Goal: Transaction & Acquisition: Book appointment/travel/reservation

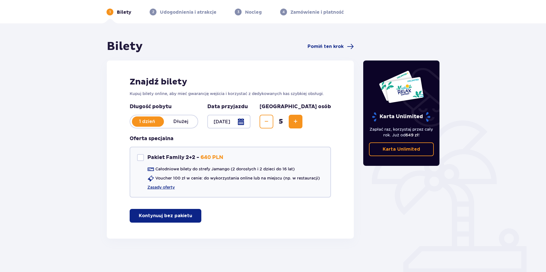
scroll to position [22, 0]
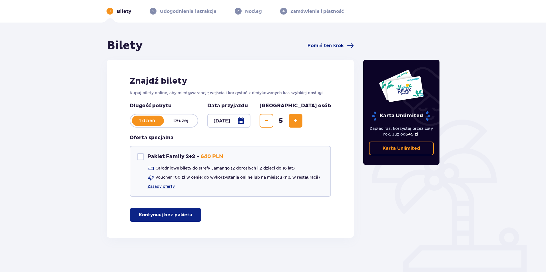
click at [176, 220] on button "Kontynuuj bez pakietu" at bounding box center [166, 215] width 72 height 14
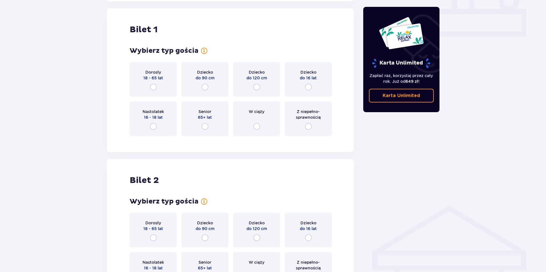
scroll to position [260, 0]
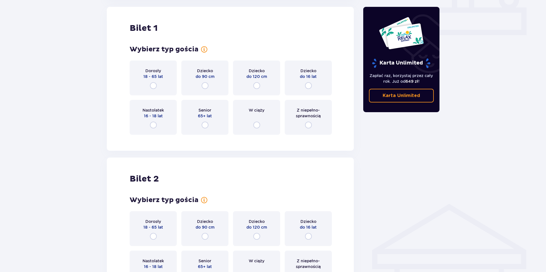
click at [155, 84] on input "radio" at bounding box center [153, 85] width 7 height 7
radio input "true"
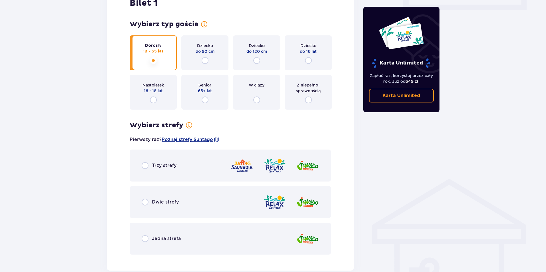
click at [149, 61] on div "Dorosły 18 - 65 lat" at bounding box center [153, 52] width 47 height 35
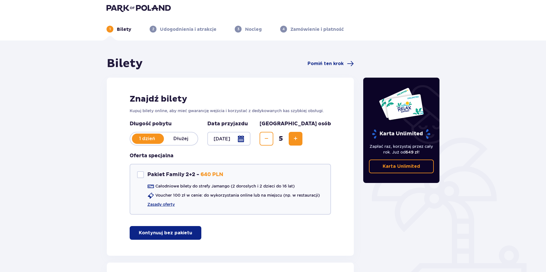
scroll to position [0, 0]
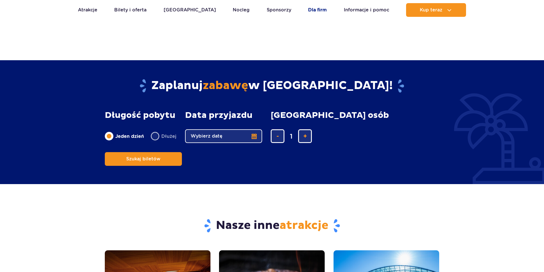
scroll to position [1600, 0]
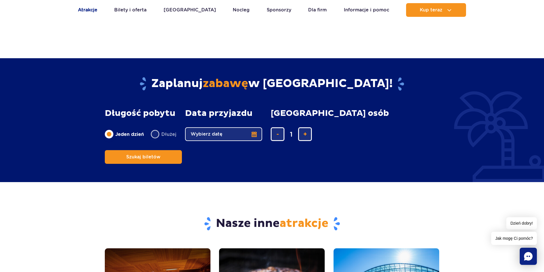
click at [81, 10] on link "Atrakcje" at bounding box center [87, 10] width 19 height 14
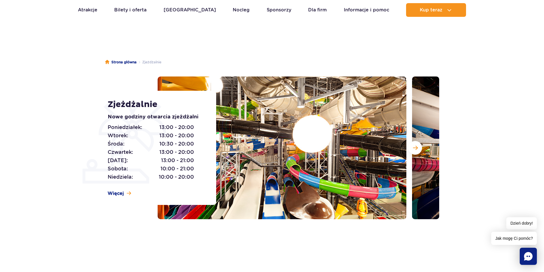
scroll to position [29, 0]
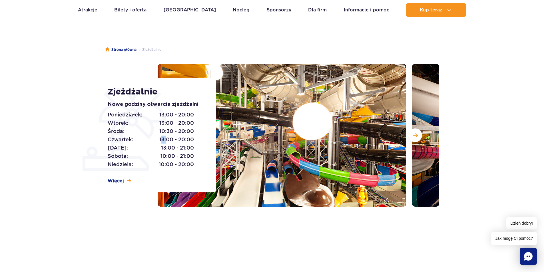
drag, startPoint x: 161, startPoint y: 140, endPoint x: 167, endPoint y: 141, distance: 6.3
click at [167, 141] on span "13:00 - 20:00" at bounding box center [176, 140] width 35 height 8
click at [181, 138] on span "13:00 - 20:00" at bounding box center [176, 140] width 35 height 8
click at [163, 139] on span "13:00 - 20:00" at bounding box center [176, 140] width 35 height 8
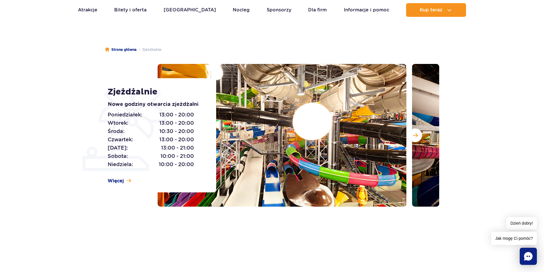
click at [185, 139] on span "13:00 - 20:00" at bounding box center [176, 140] width 35 height 8
click at [183, 139] on span "13:00 - 20:00" at bounding box center [176, 140] width 35 height 8
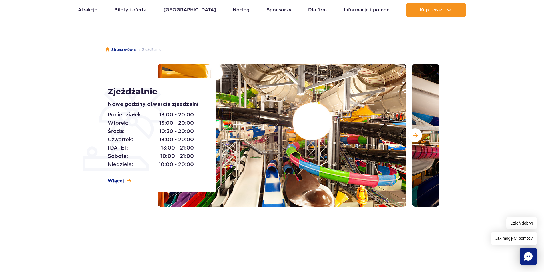
click at [184, 131] on span "10:30 - 20:00" at bounding box center [176, 131] width 35 height 8
click at [179, 138] on span "13:00 - 20:00" at bounding box center [176, 140] width 35 height 8
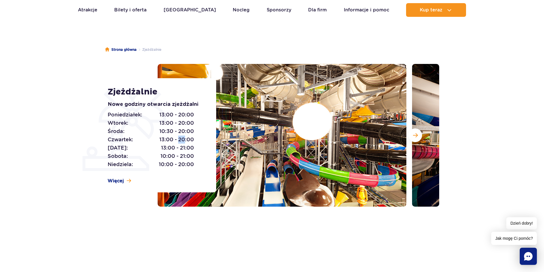
click at [179, 138] on span "13:00 - 20:00" at bounding box center [176, 140] width 35 height 8
click at [189, 140] on span "13:00 - 20:00" at bounding box center [176, 140] width 35 height 8
click at [185, 139] on span "13:00 - 20:00" at bounding box center [176, 140] width 35 height 8
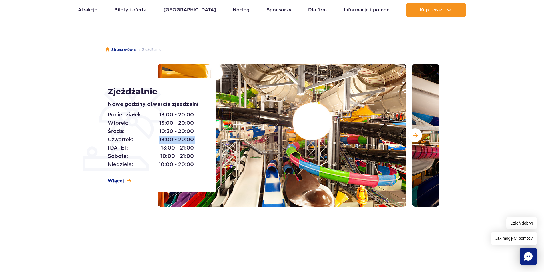
click at [185, 139] on span "13:00 - 20:00" at bounding box center [176, 140] width 35 height 8
click at [191, 129] on span "10:30 - 20:00" at bounding box center [176, 131] width 35 height 8
click at [198, 141] on div "Poniedziałek: 13:00 - 20:00 Wtorek: 13:00 - 20:00 Środa: 10:30 - 20:00 Czwartek…" at bounding box center [156, 140] width 96 height 58
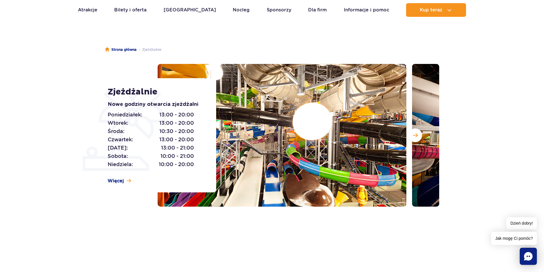
click at [190, 139] on span "13:00 - 20:00" at bounding box center [176, 140] width 35 height 8
click at [187, 139] on span "13:00 - 20:00" at bounding box center [176, 140] width 35 height 8
click at [186, 139] on span "13:00 - 20:00" at bounding box center [176, 140] width 35 height 8
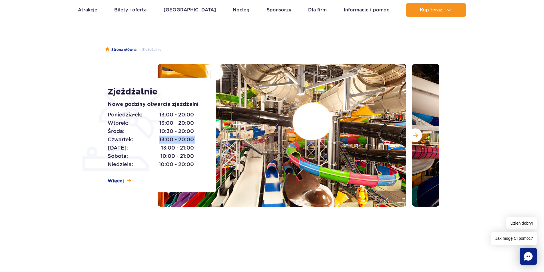
click at [186, 139] on span "13:00 - 20:00" at bounding box center [176, 140] width 35 height 8
click at [185, 133] on span "10:30 - 20:00" at bounding box center [176, 131] width 35 height 8
click at [184, 133] on span "10:30 - 20:00" at bounding box center [176, 131] width 35 height 8
click at [186, 124] on span "13:00 - 20:00" at bounding box center [176, 123] width 35 height 8
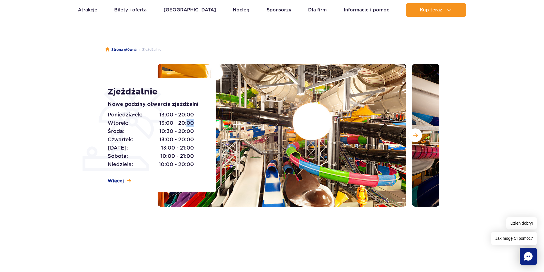
click at [186, 124] on span "13:00 - 20:00" at bounding box center [176, 123] width 35 height 8
click at [198, 129] on div "Poniedziałek: 13:00 - 20:00 Wtorek: 13:00 - 20:00 Środa: 10:30 - 20:00 Czwartek…" at bounding box center [156, 140] width 96 height 58
click at [420, 135] on button "Następny slajd" at bounding box center [416, 136] width 14 height 14
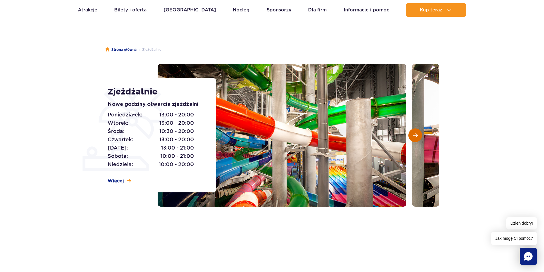
click at [416, 136] on span "Następny slajd" at bounding box center [415, 135] width 5 height 5
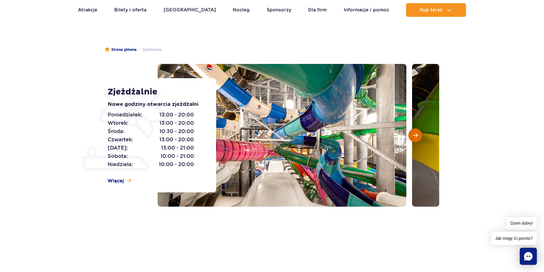
click at [416, 136] on span "Następny slajd" at bounding box center [415, 135] width 5 height 5
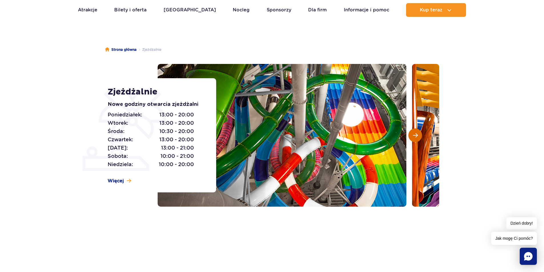
click at [416, 136] on span "Następny slajd" at bounding box center [415, 135] width 5 height 5
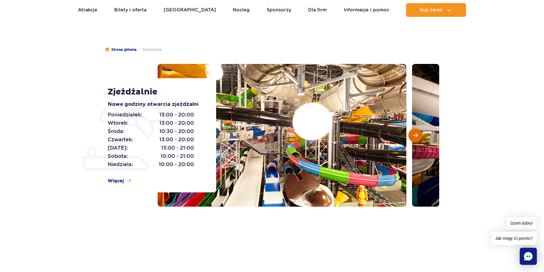
click at [416, 136] on span "Następny slajd" at bounding box center [415, 135] width 5 height 5
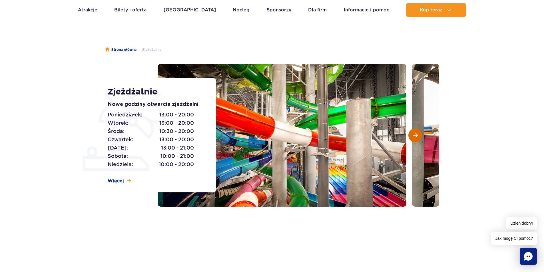
click at [416, 136] on span "Następny slajd" at bounding box center [415, 135] width 5 height 5
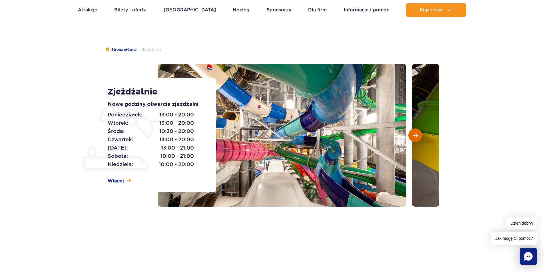
click at [416, 136] on span "Następny slajd" at bounding box center [415, 135] width 5 height 5
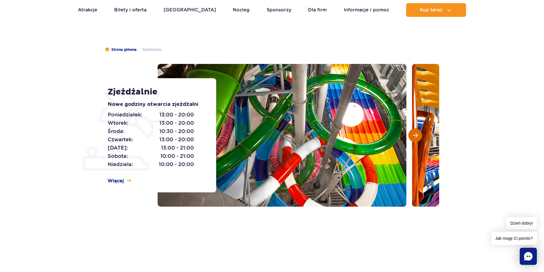
click at [416, 136] on span "Następny slajd" at bounding box center [415, 135] width 5 height 5
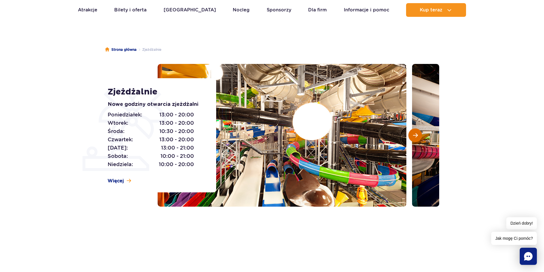
click at [416, 136] on span "Następny slajd" at bounding box center [415, 135] width 5 height 5
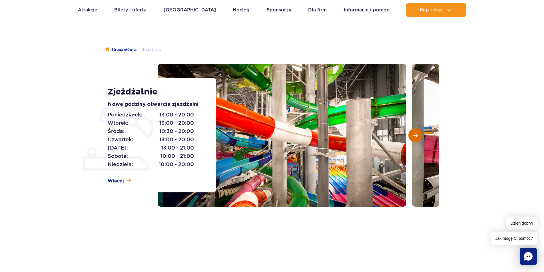
click at [418, 134] on button "Następny slajd" at bounding box center [416, 136] width 14 height 14
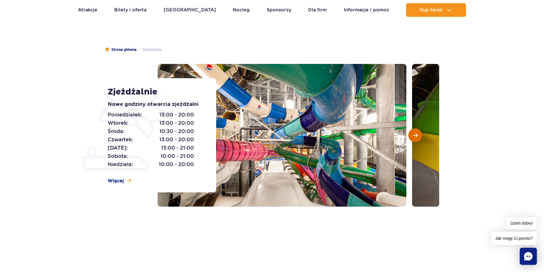
click at [418, 134] on button "Następny slajd" at bounding box center [416, 136] width 14 height 14
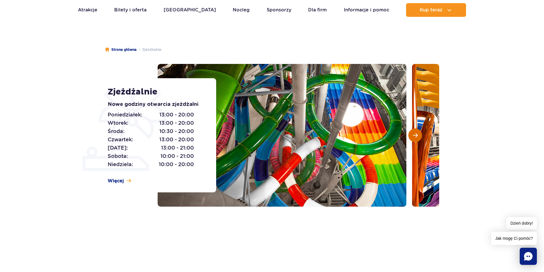
click at [418, 134] on button "Następny slajd" at bounding box center [416, 136] width 14 height 14
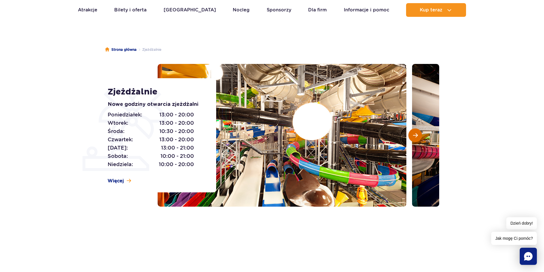
click at [418, 134] on button "Następny slajd" at bounding box center [416, 136] width 14 height 14
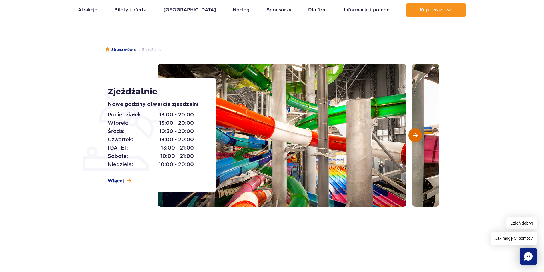
click at [412, 135] on button "Następny slajd" at bounding box center [416, 136] width 14 height 14
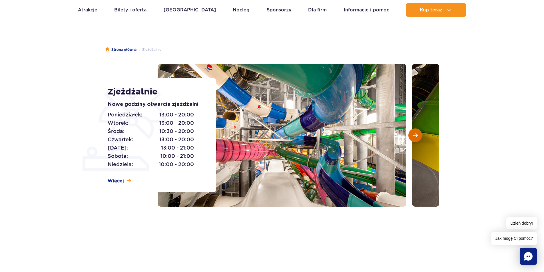
click at [412, 135] on button "Następny slajd" at bounding box center [416, 136] width 14 height 14
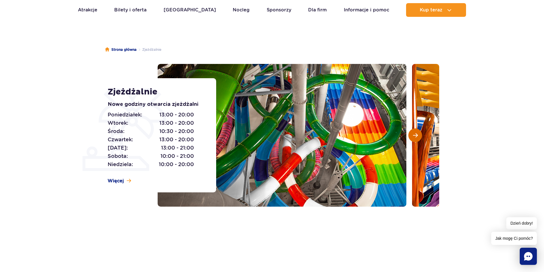
click at [412, 135] on button "Następny slajd" at bounding box center [416, 136] width 14 height 14
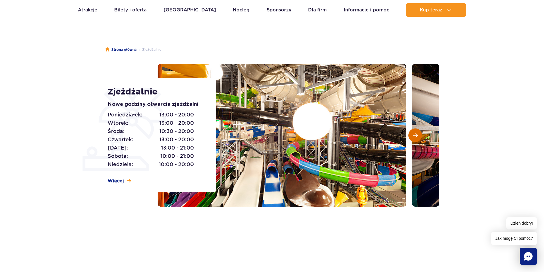
click at [412, 135] on button "Następny slajd" at bounding box center [416, 136] width 14 height 14
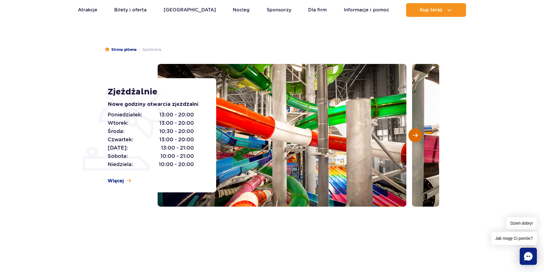
click at [412, 135] on button "Następny slajd" at bounding box center [416, 136] width 14 height 14
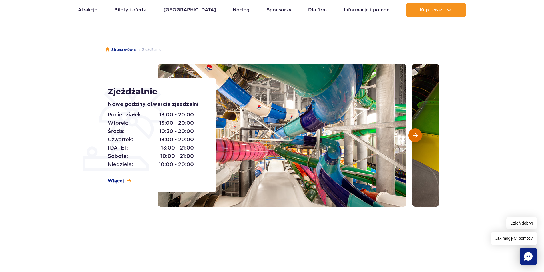
click at [412, 135] on button "Następny slajd" at bounding box center [416, 136] width 14 height 14
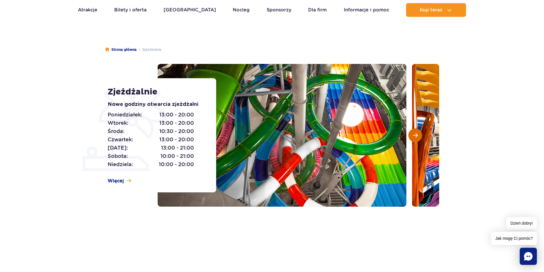
click at [412, 135] on button "Następny slajd" at bounding box center [416, 136] width 14 height 14
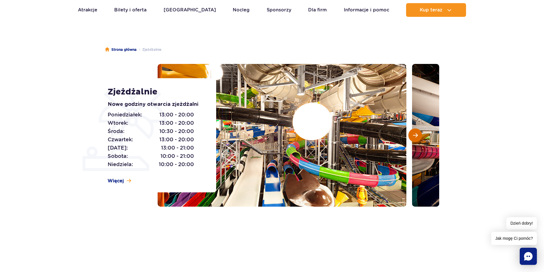
click at [412, 135] on button "Następny slajd" at bounding box center [416, 136] width 14 height 14
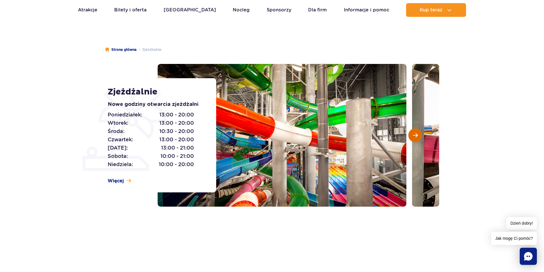
click at [412, 135] on button "Następny slajd" at bounding box center [416, 136] width 14 height 14
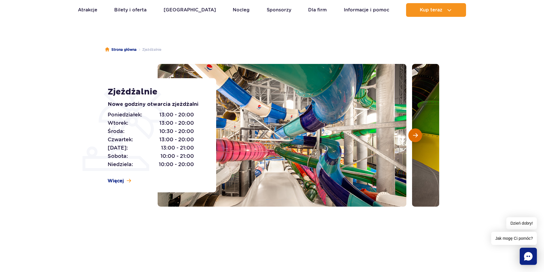
click at [412, 135] on button "Następny slajd" at bounding box center [416, 136] width 14 height 14
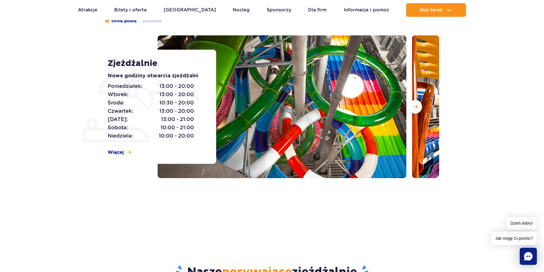
scroll to position [0, 0]
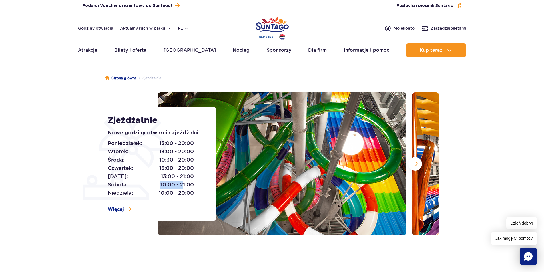
drag, startPoint x: 160, startPoint y: 183, endPoint x: 189, endPoint y: 184, distance: 28.6
click at [185, 182] on p "Sobota: 10:00 - 21:00" at bounding box center [151, 185] width 86 height 8
click at [194, 184] on span "10:00 - 21:00" at bounding box center [177, 185] width 33 height 8
drag, startPoint x: 194, startPoint y: 184, endPoint x: 155, endPoint y: 184, distance: 38.3
click at [155, 184] on p "Sobota: 10:00 - 21:00" at bounding box center [151, 185] width 86 height 8
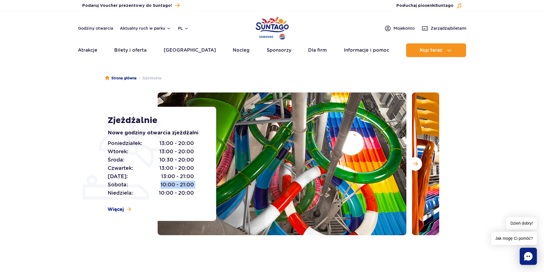
click at [201, 184] on div "Poniedziałek: 13:00 - 20:00 Wtorek: 13:00 - 20:00 Środa: 10:30 - 20:00 Czwartek…" at bounding box center [156, 168] width 96 height 58
click at [200, 184] on div "Poniedziałek: 13:00 - 20:00 Wtorek: 13:00 - 20:00 Środa: 10:30 - 20:00 Czwartek…" at bounding box center [156, 168] width 96 height 58
click at [193, 182] on span "10:00 - 21:00" at bounding box center [177, 185] width 33 height 8
click at [165, 184] on span "10:00 - 21:00" at bounding box center [177, 185] width 33 height 8
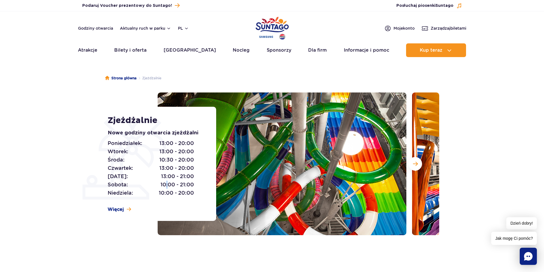
click at [165, 184] on span "10:00 - 21:00" at bounding box center [177, 185] width 33 height 8
click at [187, 184] on span "10:00 - 21:00" at bounding box center [177, 185] width 33 height 8
click at [183, 185] on span "10:00 - 21:00" at bounding box center [177, 185] width 33 height 8
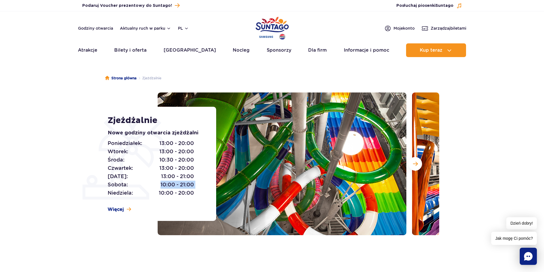
click at [183, 185] on span "10:00 - 21:00" at bounding box center [177, 185] width 33 height 8
click at [170, 185] on span "10:00 - 21:00" at bounding box center [177, 185] width 33 height 8
click at [175, 183] on span "10:00 - 21:00" at bounding box center [177, 185] width 33 height 8
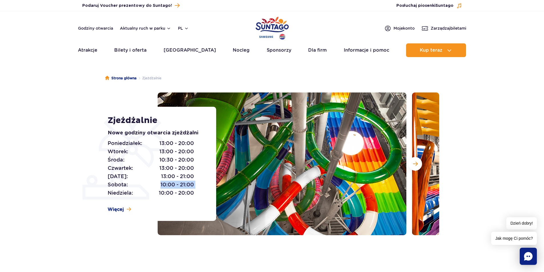
click at [173, 183] on span "10:00 - 21:00" at bounding box center [177, 185] width 33 height 8
click at [165, 184] on span "10:00 - 21:00" at bounding box center [177, 185] width 33 height 8
click at [167, 183] on span "10:00 - 21:00" at bounding box center [177, 185] width 33 height 8
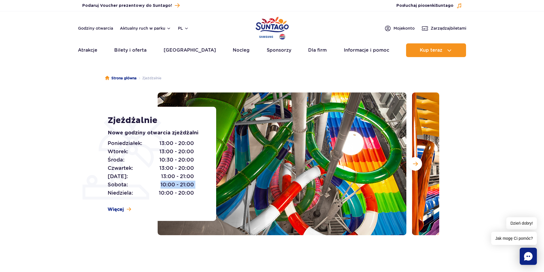
click at [167, 183] on span "10:00 - 21:00" at bounding box center [177, 185] width 33 height 8
click at [178, 184] on span "10:00 - 21:00" at bounding box center [177, 185] width 33 height 8
click at [452, 165] on section "Zjeżdżalnie Nowe godziny otwarcia zjeżdżalni Poniedziałek: 13:00 - 20:00 Wtorek…" at bounding box center [272, 164] width 544 height 143
drag, startPoint x: 135, startPoint y: 185, endPoint x: 151, endPoint y: 184, distance: 16.3
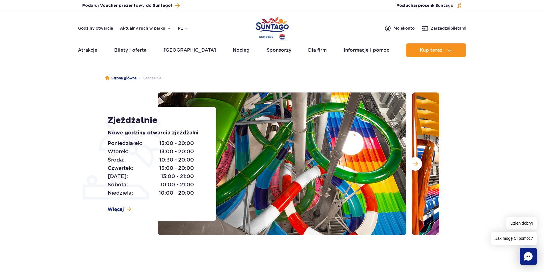
click at [151, 184] on p "Sobota: 10:00 - 21:00" at bounding box center [151, 185] width 86 height 8
drag, startPoint x: 125, startPoint y: 184, endPoint x: 109, endPoint y: 185, distance: 16.0
click at [109, 185] on span "Sobota:" at bounding box center [118, 185] width 20 height 8
click at [129, 185] on p "Sobota: 10:00 - 21:00" at bounding box center [151, 185] width 86 height 8
drag, startPoint x: 159, startPoint y: 184, endPoint x: 176, endPoint y: 185, distance: 16.9
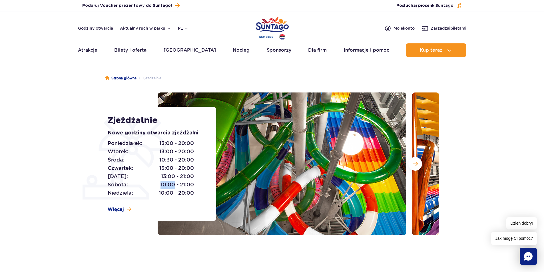
click at [175, 185] on p "Sobota: 10:00 - 21:00" at bounding box center [151, 185] width 86 height 8
click at [185, 185] on span "10:00 - 21:00" at bounding box center [177, 185] width 33 height 8
drag, startPoint x: 158, startPoint y: 184, endPoint x: 173, endPoint y: 184, distance: 14.3
click at [171, 184] on p "Sobota: 10:00 - 21:00" at bounding box center [151, 185] width 86 height 8
click at [175, 185] on span "10:00 - 21:00" at bounding box center [177, 185] width 33 height 8
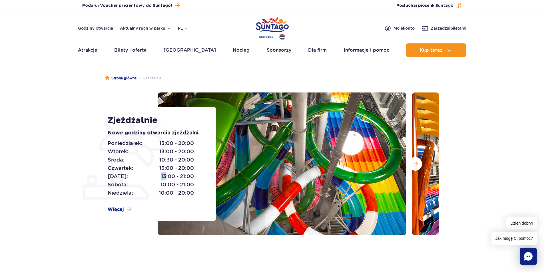
click at [166, 174] on span "13:00 - 21:00" at bounding box center [177, 177] width 33 height 8
click at [195, 180] on div "Poniedziałek: 13:00 - 20:00 Wtorek: 13:00 - 20:00 Środa: 10:30 - 20:00 Czwartek…" at bounding box center [156, 168] width 96 height 58
drag, startPoint x: 160, startPoint y: 176, endPoint x: 169, endPoint y: 177, distance: 9.2
click at [169, 177] on p "Piątek: 13:00 - 21:00" at bounding box center [151, 177] width 86 height 8
click at [187, 176] on span "13:00 - 21:00" at bounding box center [177, 177] width 33 height 8
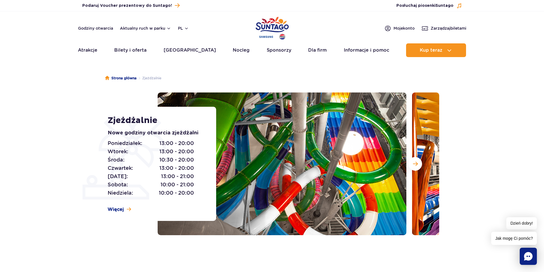
click at [182, 176] on span "13:00 - 21:00" at bounding box center [177, 177] width 33 height 8
click at [188, 176] on span "13:00 - 21:00" at bounding box center [177, 177] width 33 height 8
click at [167, 176] on span "13:00 - 21:00" at bounding box center [177, 177] width 33 height 8
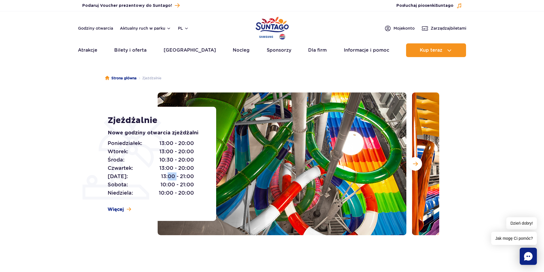
click at [167, 176] on span "13:00 - 21:00" at bounding box center [177, 177] width 33 height 8
click at [164, 177] on span "13:00 - 21:00" at bounding box center [177, 177] width 33 height 8
click at [168, 176] on span "13:00 - 21:00" at bounding box center [177, 177] width 33 height 8
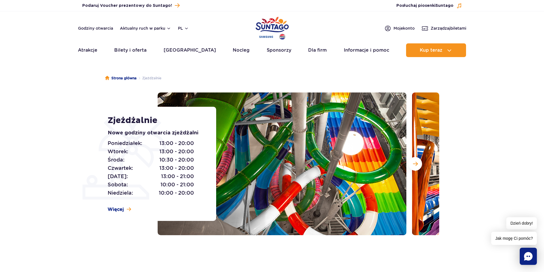
click at [165, 176] on span "13:00 - 21:00" at bounding box center [177, 177] width 33 height 8
click at [163, 176] on span "13:00 - 21:00" at bounding box center [177, 177] width 33 height 8
click at [168, 176] on span "13:00 - 21:00" at bounding box center [177, 177] width 33 height 8
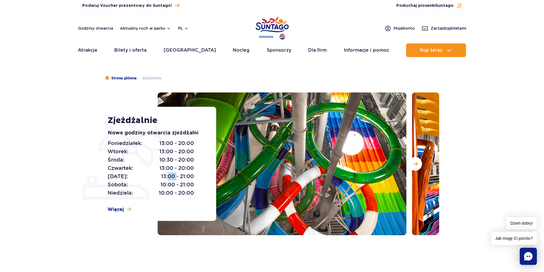
click at [168, 176] on span "13:00 - 21:00" at bounding box center [177, 177] width 33 height 8
click at [164, 177] on span "13:00 - 21:00" at bounding box center [177, 177] width 33 height 8
click at [169, 177] on span "13:00 - 21:00" at bounding box center [177, 177] width 33 height 8
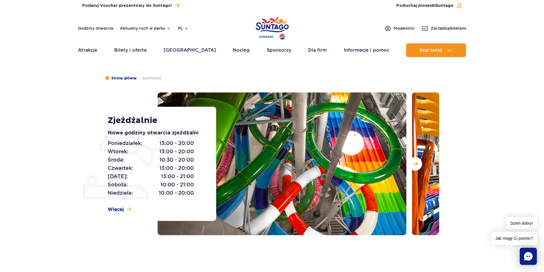
click at [163, 177] on span "13:00 - 21:00" at bounding box center [177, 177] width 33 height 8
click at [171, 176] on span "13:00 - 21:00" at bounding box center [177, 177] width 33 height 8
click at [163, 177] on span "13:00 - 21:00" at bounding box center [177, 177] width 33 height 8
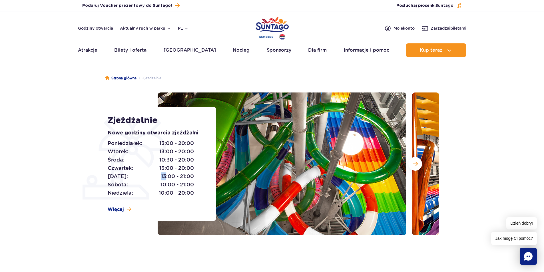
click at [163, 177] on span "13:00 - 21:00" at bounding box center [177, 177] width 33 height 8
click at [169, 176] on span "13:00 - 21:00" at bounding box center [177, 177] width 33 height 8
click at [164, 176] on span "13:00 - 21:00" at bounding box center [177, 177] width 33 height 8
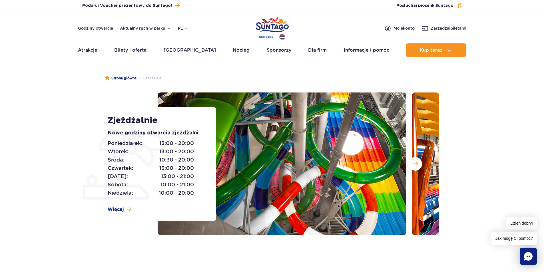
click at [169, 177] on span "13:00 - 21:00" at bounding box center [177, 177] width 33 height 8
click at [164, 177] on span "13:00 - 21:00" at bounding box center [177, 177] width 33 height 8
click at [166, 177] on span "13:00 - 21:00" at bounding box center [177, 177] width 33 height 8
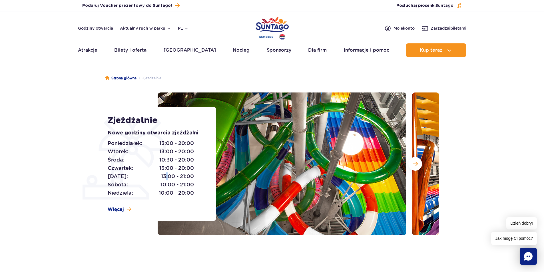
click at [166, 177] on span "13:00 - 21:00" at bounding box center [177, 177] width 33 height 8
click at [199, 177] on div "Poniedziałek: 13:00 - 20:00 Wtorek: 13:00 - 20:00 Środa: 10:30 - 20:00 Czwartek…" at bounding box center [156, 168] width 96 height 58
drag, startPoint x: 196, startPoint y: 175, endPoint x: 172, endPoint y: 178, distance: 23.5
click at [169, 177] on div "Poniedziałek: 13:00 - 20:00 Wtorek: 13:00 - 20:00 Środa: 10:30 - 20:00 Czwartek…" at bounding box center [156, 168] width 96 height 58
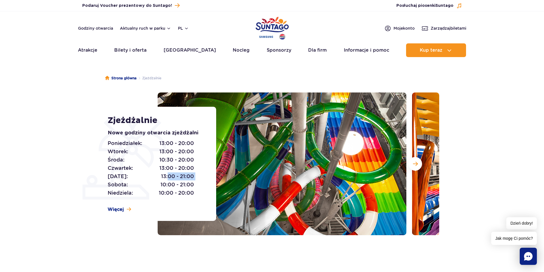
click at [199, 176] on div "Poniedziałek: 13:00 - 20:00 Wtorek: 13:00 - 20:00 Środa: 10:30 - 20:00 Czwartek…" at bounding box center [156, 168] width 96 height 58
click at [194, 174] on span "13:00 - 21:00" at bounding box center [177, 177] width 33 height 8
click at [185, 167] on span "13:00 - 20:00" at bounding box center [176, 168] width 35 height 8
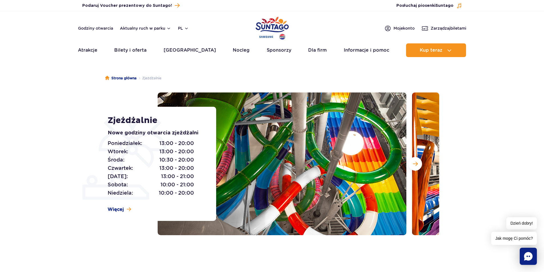
click at [183, 160] on span "10:30 - 20:00" at bounding box center [176, 160] width 35 height 8
click at [184, 160] on span "10:30 - 20:00" at bounding box center [176, 160] width 35 height 8
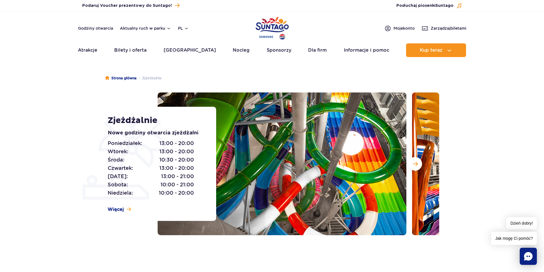
click at [200, 160] on div "Poniedziałek: 13:00 - 20:00 Wtorek: 13:00 - 20:00 Środa: 10:30 - 20:00 Czwartek…" at bounding box center [156, 168] width 96 height 58
click at [185, 162] on span "10:30 - 20:00" at bounding box center [176, 160] width 35 height 8
click at [198, 158] on div "Poniedziałek: 13:00 - 20:00 Wtorek: 13:00 - 20:00 Środa: 10:30 - 20:00 Czwartek…" at bounding box center [156, 168] width 96 height 58
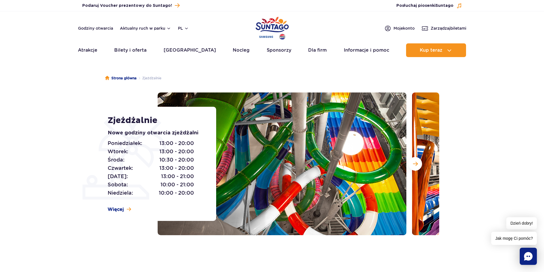
click at [186, 150] on span "13:00 - 20:00" at bounding box center [176, 152] width 35 height 8
click at [197, 153] on div "Poniedziałek: 13:00 - 20:00 Wtorek: 13:00 - 20:00 Środa: 10:30 - 20:00 Czwartek…" at bounding box center [156, 168] width 96 height 58
click at [184, 143] on span "13:00 - 20:00" at bounding box center [176, 143] width 35 height 8
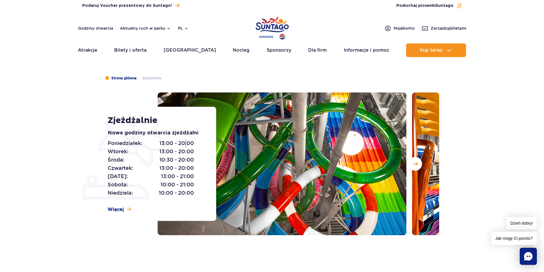
click at [184, 143] on span "13:00 - 20:00" at bounding box center [176, 143] width 35 height 8
click at [197, 148] on div "Poniedziałek: 13:00 - 20:00 Wtorek: 13:00 - 20:00 Środa: 10:30 - 20:00 Czwartek…" at bounding box center [156, 168] width 96 height 58
click at [186, 145] on span "13:00 - 20:00" at bounding box center [176, 143] width 35 height 8
click at [197, 160] on div "Poniedziałek: 13:00 - 20:00 Wtorek: 13:00 - 20:00 Środa: 10:30 - 20:00 Czwartek…" at bounding box center [156, 168] width 96 height 58
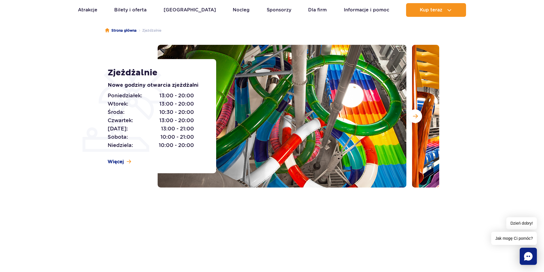
scroll to position [29, 0]
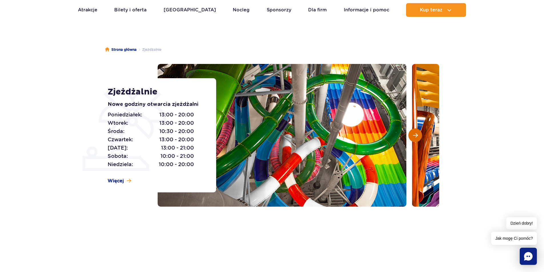
click at [421, 133] on button "Następny slajd" at bounding box center [416, 136] width 14 height 14
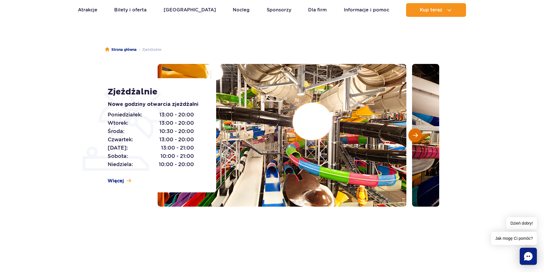
click at [419, 135] on button "Następny slajd" at bounding box center [416, 136] width 14 height 14
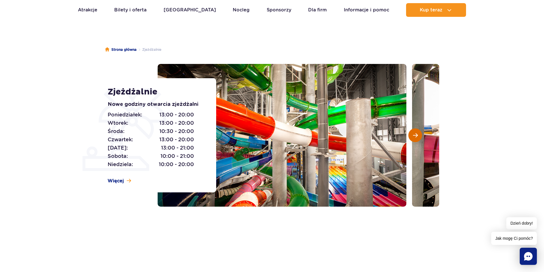
click at [411, 135] on button "Następny slajd" at bounding box center [416, 136] width 14 height 14
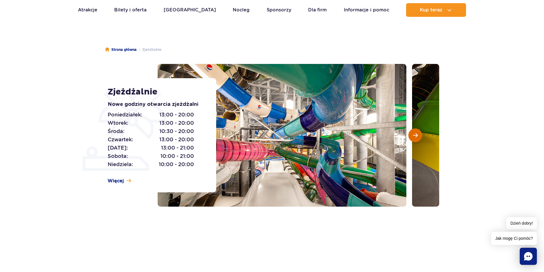
click at [418, 134] on button "Następny slajd" at bounding box center [416, 136] width 14 height 14
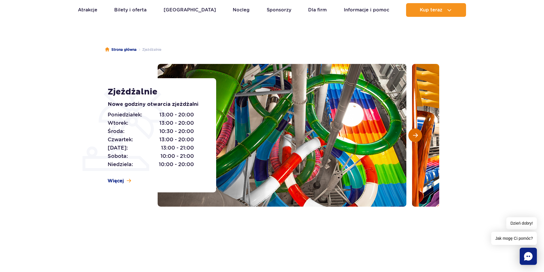
click at [415, 132] on button "Następny slajd" at bounding box center [416, 136] width 14 height 14
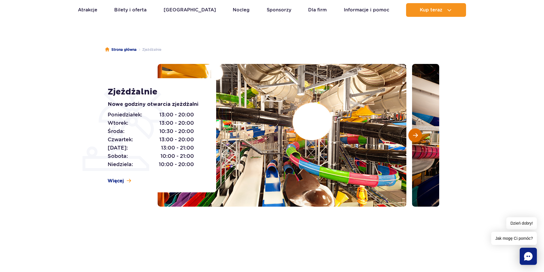
click at [415, 132] on button "Następny slajd" at bounding box center [416, 136] width 14 height 14
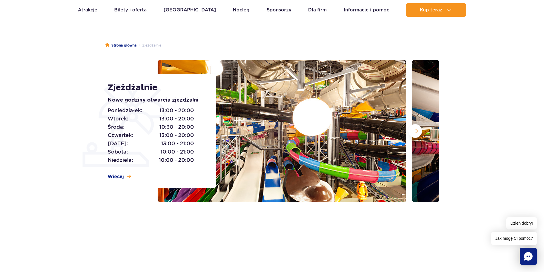
scroll to position [0, 0]
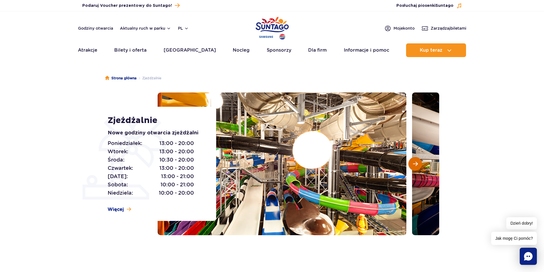
click at [413, 165] on span "Następny slajd" at bounding box center [415, 163] width 5 height 5
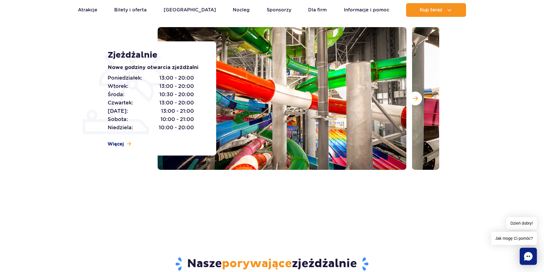
scroll to position [29, 0]
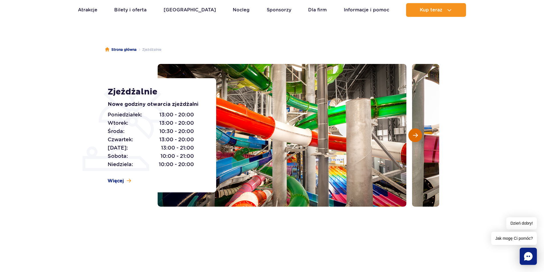
click at [418, 134] on span "Następny slajd" at bounding box center [415, 135] width 5 height 5
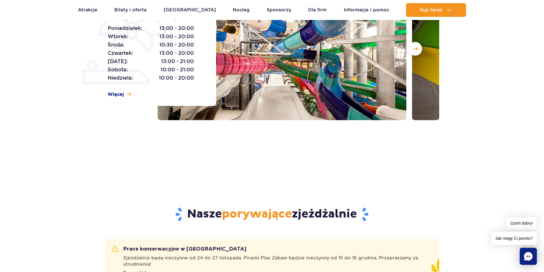
scroll to position [57, 0]
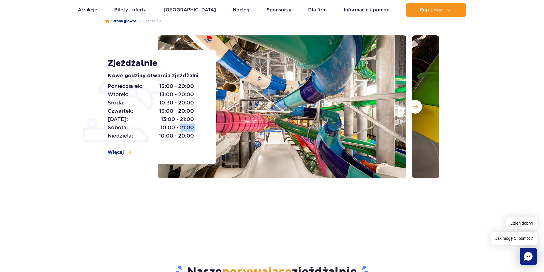
drag, startPoint x: 180, startPoint y: 123, endPoint x: 197, endPoint y: 124, distance: 17.4
click at [198, 124] on div "Poniedziałek: 13:00 - 20:00 Wtorek: 13:00 - 20:00 Środa: 10:30 - 20:00 Czwartek…" at bounding box center [156, 111] width 96 height 58
click at [189, 127] on span "10:00 - 21:00" at bounding box center [177, 128] width 33 height 8
drag, startPoint x: 180, startPoint y: 127, endPoint x: 192, endPoint y: 127, distance: 12.3
click at [191, 127] on span "10:00 - 21:00" at bounding box center [177, 128] width 33 height 8
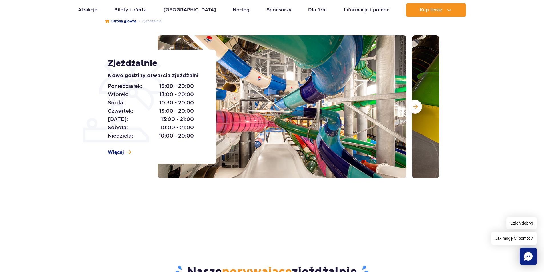
click at [195, 127] on div "Poniedziałek: 13:00 - 20:00 Wtorek: 13:00 - 20:00 Środa: 10:30 - 20:00 Czwartek…" at bounding box center [156, 111] width 96 height 58
drag, startPoint x: 193, startPoint y: 127, endPoint x: 183, endPoint y: 128, distance: 9.7
click at [183, 128] on div "Poniedziałek: 13:00 - 20:00 Wtorek: 13:00 - 20:00 Środa: 10:30 - 20:00 Czwartek…" at bounding box center [156, 111] width 96 height 58
click at [188, 127] on span "10:00 - 21:00" at bounding box center [177, 128] width 33 height 8
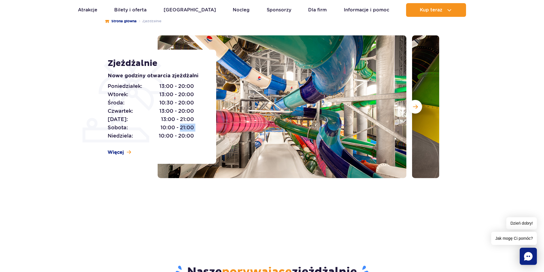
drag, startPoint x: 198, startPoint y: 126, endPoint x: 181, endPoint y: 127, distance: 17.7
click at [181, 127] on div "Poniedziałek: 13:00 - 20:00 Wtorek: 13:00 - 20:00 Środa: 10:30 - 20:00 Czwartek…" at bounding box center [156, 111] width 96 height 58
click at [184, 126] on span "10:00 - 21:00" at bounding box center [177, 128] width 33 height 8
click at [197, 128] on div "Poniedziałek: 13:00 - 20:00 Wtorek: 13:00 - 20:00 Środa: 10:30 - 20:00 Czwartek…" at bounding box center [156, 111] width 96 height 58
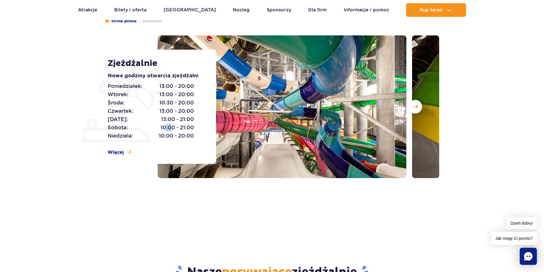
drag, startPoint x: 165, startPoint y: 128, endPoint x: 180, endPoint y: 127, distance: 15.5
click at [172, 127] on span "10:00 - 21:00" at bounding box center [177, 128] width 33 height 8
click at [195, 125] on div "Poniedziałek: 13:00 - 20:00 Wtorek: 13:00 - 20:00 Środa: 10:30 - 20:00 Czwartek…" at bounding box center [156, 111] width 96 height 58
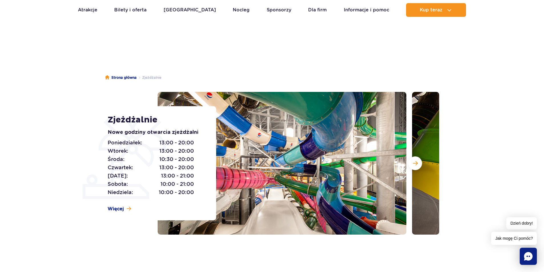
scroll to position [0, 0]
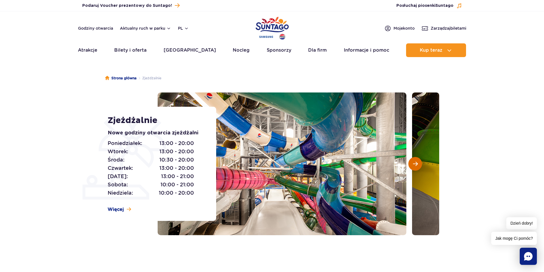
click at [419, 162] on button "Następny slajd" at bounding box center [416, 164] width 14 height 14
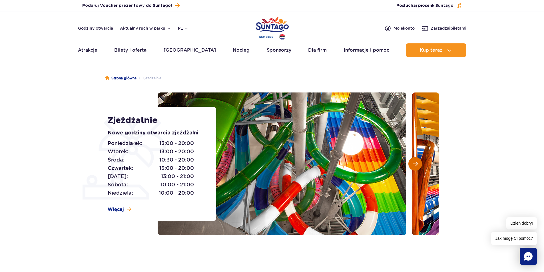
click at [418, 163] on button "Następny slajd" at bounding box center [416, 164] width 14 height 14
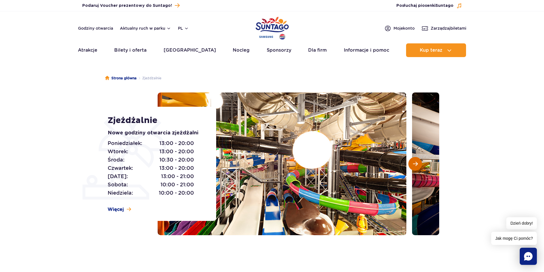
click at [417, 163] on span "Następny slajd" at bounding box center [415, 163] width 5 height 5
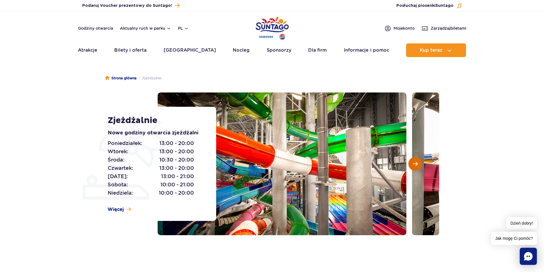
click at [417, 163] on span "Następny slajd" at bounding box center [415, 163] width 5 height 5
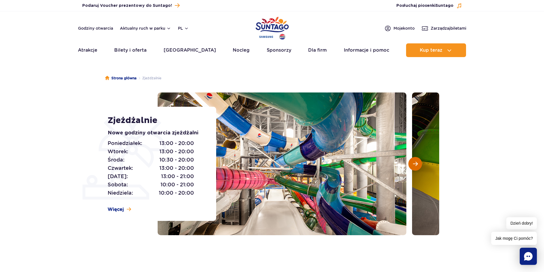
click at [418, 163] on button "Następny slajd" at bounding box center [416, 164] width 14 height 14
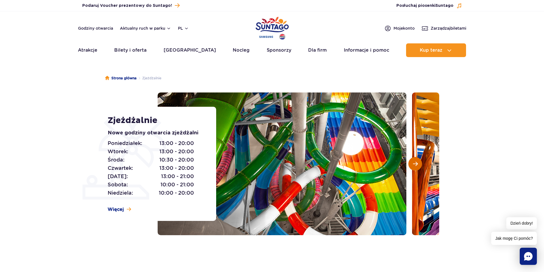
click at [418, 163] on button "Następny slajd" at bounding box center [416, 164] width 14 height 14
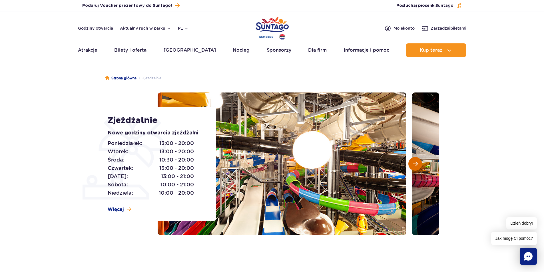
click at [418, 163] on button "Następny slajd" at bounding box center [416, 164] width 14 height 14
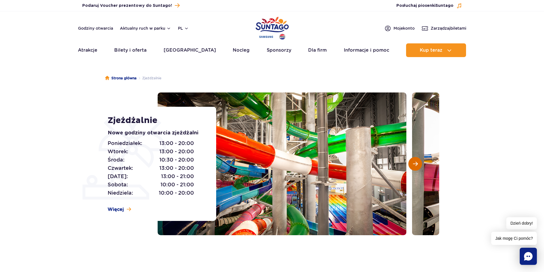
click at [418, 163] on button "Następny slajd" at bounding box center [416, 164] width 14 height 14
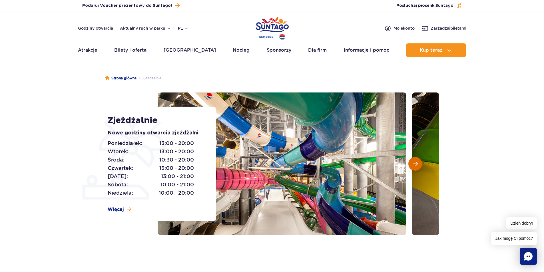
click at [418, 163] on button "Następny slajd" at bounding box center [416, 164] width 14 height 14
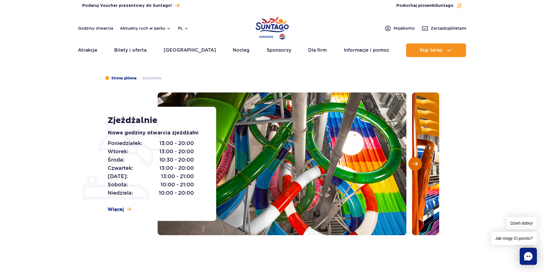
click at [418, 163] on button "Następny slajd" at bounding box center [416, 164] width 14 height 14
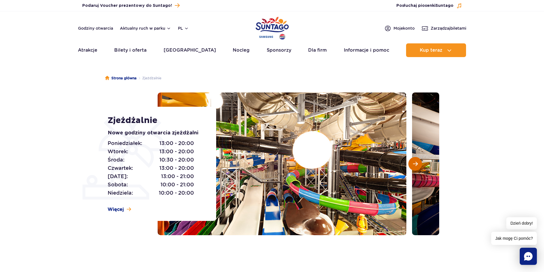
click at [418, 163] on button "Następny slajd" at bounding box center [416, 164] width 14 height 14
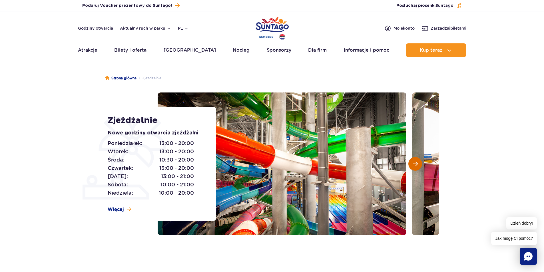
click at [418, 163] on button "Następny slajd" at bounding box center [416, 164] width 14 height 14
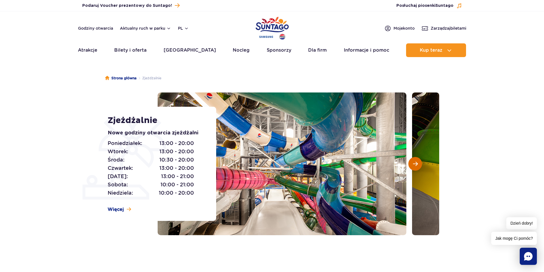
click at [418, 163] on button "Następny slajd" at bounding box center [416, 164] width 14 height 14
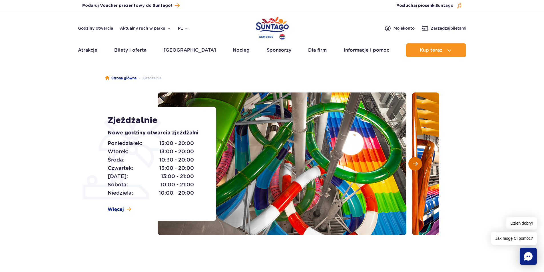
click at [418, 163] on button "Następny slajd" at bounding box center [416, 164] width 14 height 14
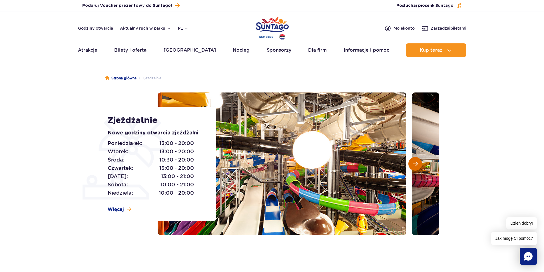
click at [418, 163] on button "Następny slajd" at bounding box center [416, 164] width 14 height 14
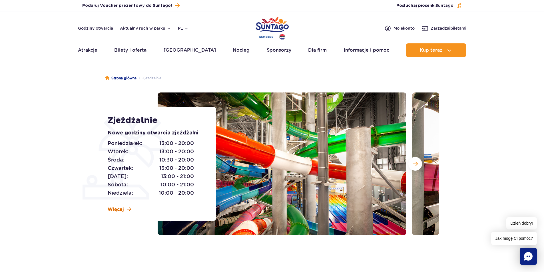
click at [122, 208] on span "Więcej" at bounding box center [116, 210] width 16 height 6
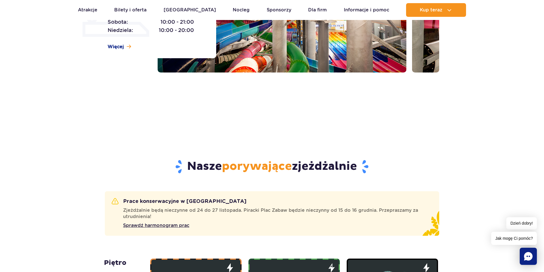
scroll to position [231, 0]
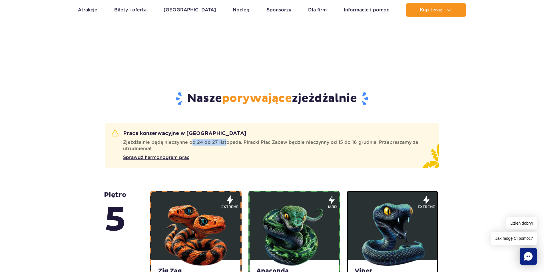
drag, startPoint x: 199, startPoint y: 143, endPoint x: 225, endPoint y: 144, distance: 25.4
click at [225, 144] on span "Zjeżdżalnie będą nieczynne od 24 do 27 listopada. Piracki Plac Zabaw będzie nie…" at bounding box center [274, 145] width 303 height 13
drag, startPoint x: 244, startPoint y: 148, endPoint x: 256, endPoint y: 148, distance: 12.0
click at [244, 148] on span "Zjeżdżalnie będą nieczynne od 24 do 27 listopada. Piracki Plac Zabaw będzie nie…" at bounding box center [274, 145] width 303 height 13
drag, startPoint x: 147, startPoint y: 149, endPoint x: 124, endPoint y: 150, distance: 23.5
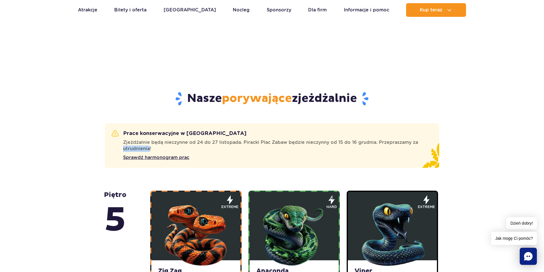
click at [123, 150] on span "Zjeżdżalnie będą nieczynne od 24 do 27 listopada. Piracki Plac Zabaw będzie nie…" at bounding box center [274, 145] width 303 height 13
click at [156, 149] on span "Zjeżdżalnie będą nieczynne od 24 do 27 listopada. Piracki Plac Zabaw będzie nie…" at bounding box center [274, 145] width 303 height 13
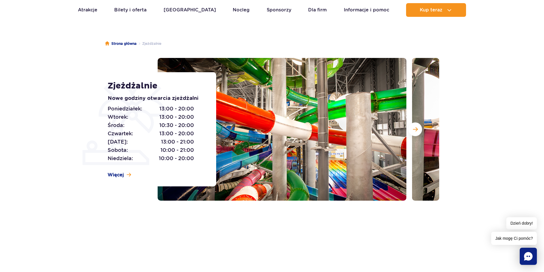
scroll to position [0, 0]
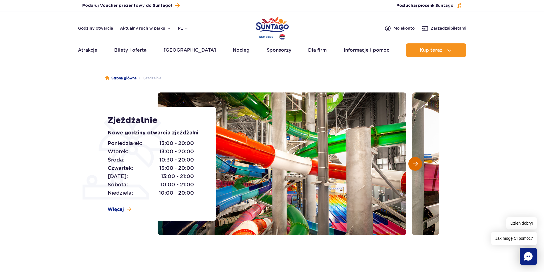
click at [414, 161] on span "Następny slajd" at bounding box center [415, 163] width 5 height 5
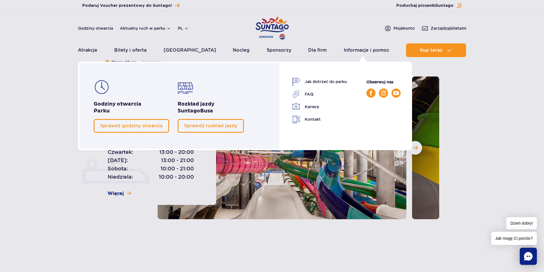
scroll to position [29, 0]
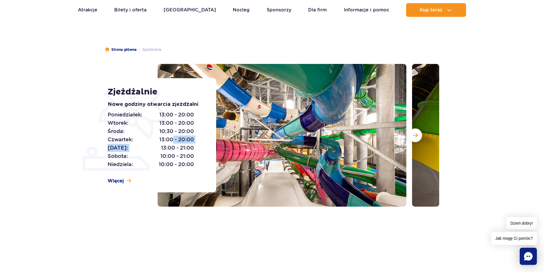
drag, startPoint x: 170, startPoint y: 140, endPoint x: 183, endPoint y: 142, distance: 12.7
click at [177, 140] on div "Poniedziałek: 13:00 - 20:00 Wtorek: 13:00 - 20:00 Środa: 10:30 - 20:00 Czwartek…" at bounding box center [156, 140] width 96 height 58
click at [193, 147] on span "13:00 - 21:00" at bounding box center [177, 148] width 33 height 8
drag, startPoint x: 157, startPoint y: 147, endPoint x: 173, endPoint y: 149, distance: 16.1
click at [157, 147] on p "Piątek: 13:00 - 21:00" at bounding box center [151, 148] width 86 height 8
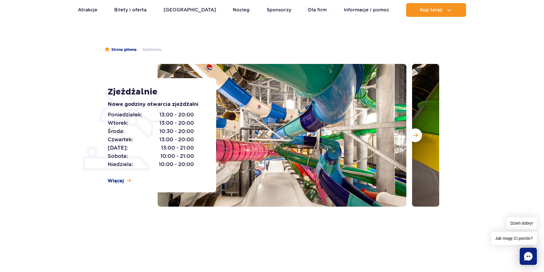
click at [205, 149] on div "Zjeżdżalnie Nowe godziny otwarcia zjeżdżalni Poniedziałek: 13:00 - 20:00 Wtorek…" at bounding box center [159, 135] width 116 height 114
drag, startPoint x: 159, startPoint y: 149, endPoint x: 165, endPoint y: 147, distance: 6.1
click at [165, 147] on div "Poniedziałek: 13:00 - 20:00 Wtorek: 13:00 - 20:00 Środa: 10:30 - 20:00 Czwartek…" at bounding box center [156, 140] width 96 height 58
drag, startPoint x: 199, startPoint y: 150, endPoint x: 172, endPoint y: 149, distance: 26.9
click at [199, 149] on div "Poniedziałek: 13:00 - 20:00 Wtorek: 13:00 - 20:00 Środa: 10:30 - 20:00 Czwartek…" at bounding box center [156, 140] width 96 height 58
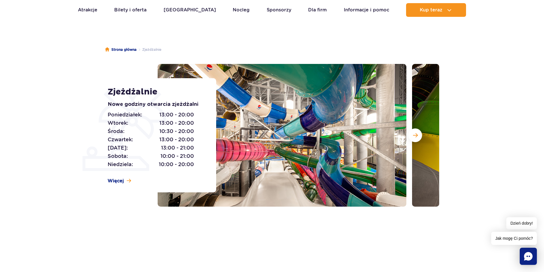
click at [163, 147] on span "13:00 - 21:00" at bounding box center [177, 148] width 33 height 8
click at [192, 147] on span "13:00 - 21:00" at bounding box center [177, 148] width 33 height 8
click at [196, 161] on div "Poniedziałek: 13:00 - 20:00 Wtorek: 13:00 - 20:00 Środa: 10:30 - 20:00 Czwartek…" at bounding box center [156, 140] width 96 height 58
click at [165, 154] on span "10:00 - 21:00" at bounding box center [177, 156] width 33 height 8
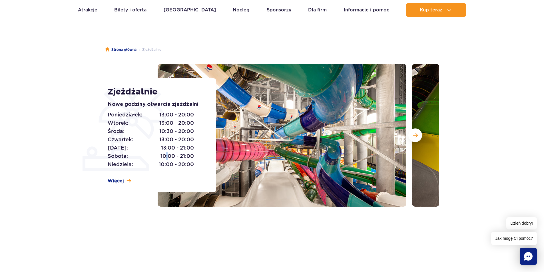
click at [165, 154] on span "10:00 - 21:00" at bounding box center [177, 156] width 33 height 8
click at [188, 155] on span "10:00 - 21:00" at bounding box center [177, 156] width 33 height 8
click at [177, 156] on span "10:00 - 21:00" at bounding box center [177, 156] width 33 height 8
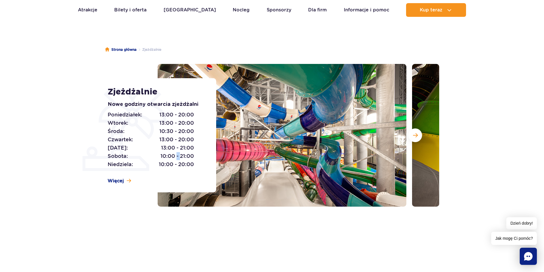
click at [177, 155] on span "10:00 - 21:00" at bounding box center [177, 156] width 33 height 8
click at [176, 148] on span "13:00 - 21:00" at bounding box center [177, 148] width 33 height 8
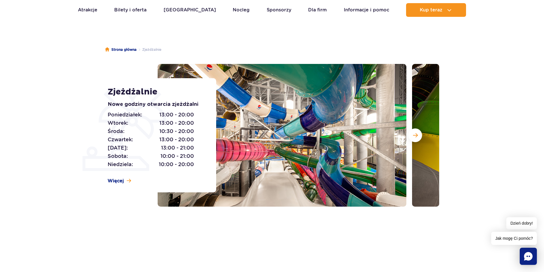
click at [176, 154] on span "10:00 - 21:00" at bounding box center [177, 156] width 33 height 8
click at [177, 148] on span "13:00 - 21:00" at bounding box center [177, 148] width 33 height 8
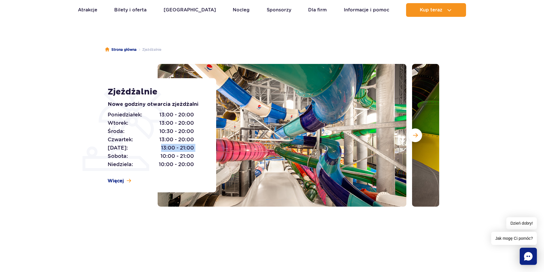
click at [177, 148] on span "13:00 - 21:00" at bounding box center [177, 148] width 33 height 8
click at [180, 154] on span "10:00 - 21:00" at bounding box center [177, 156] width 33 height 8
click at [177, 153] on span "10:00 - 21:00" at bounding box center [177, 156] width 33 height 8
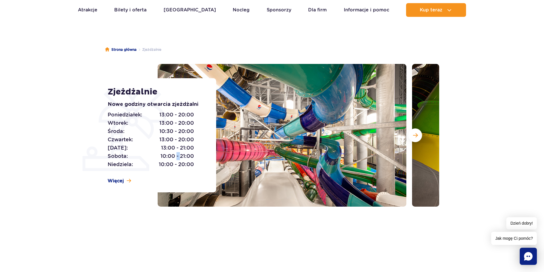
click at [177, 152] on span "10:00 - 21:00" at bounding box center [177, 156] width 33 height 8
drag, startPoint x: 172, startPoint y: 147, endPoint x: 176, endPoint y: 140, distance: 7.7
click at [176, 141] on div "Poniedziałek: 13:00 - 20:00 Wtorek: 13:00 - 20:00 Środa: 10:30 - 20:00 Czwartek…" at bounding box center [156, 140] width 96 height 58
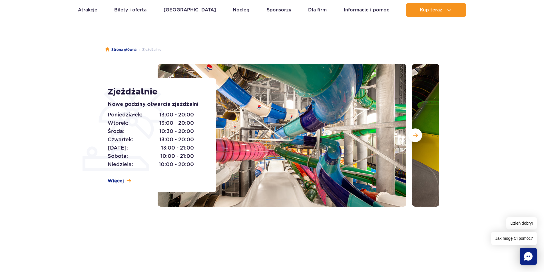
click at [174, 137] on span "13:00 - 20:00" at bounding box center [176, 140] width 35 height 8
click at [168, 133] on span "10:30 - 20:00" at bounding box center [176, 131] width 35 height 8
drag, startPoint x: 200, startPoint y: 156, endPoint x: 201, endPoint y: 159, distance: 3.6
click at [200, 156] on div "Poniedziałek: 13:00 - 20:00 Wtorek: 13:00 - 20:00 Środa: 10:30 - 20:00 Czwartek…" at bounding box center [156, 140] width 96 height 58
drag, startPoint x: 163, startPoint y: 135, endPoint x: 193, endPoint y: 142, distance: 30.7
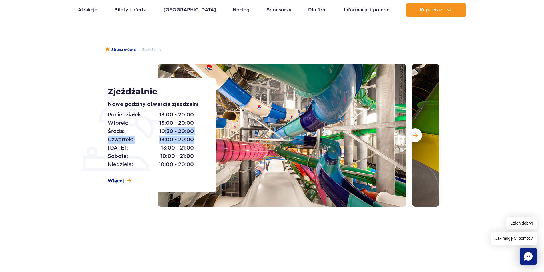
click at [193, 140] on div "Poniedziałek: 13:00 - 20:00 Wtorek: 13:00 - 20:00 Środa: 10:30 - 20:00 Czwartek…" at bounding box center [156, 140] width 96 height 58
click at [198, 150] on div "Poniedziałek: 13:00 - 20:00 Wtorek: 13:00 - 20:00 Środa: 10:30 - 20:00 Czwartek…" at bounding box center [156, 140] width 96 height 58
drag, startPoint x: 194, startPoint y: 140, endPoint x: 157, endPoint y: 132, distance: 38.3
click at [157, 132] on div "Poniedziałek: 13:00 - 20:00 Wtorek: 13:00 - 20:00 Środa: 10:30 - 20:00 Czwartek…" at bounding box center [156, 140] width 96 height 58
click at [190, 143] on span "13:00 - 20:00" at bounding box center [176, 140] width 35 height 8
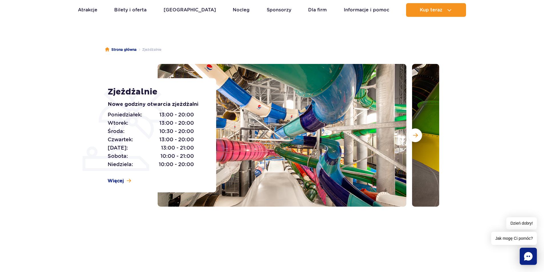
click at [193, 147] on span "13:00 - 21:00" at bounding box center [177, 148] width 33 height 8
drag, startPoint x: 193, startPoint y: 147, endPoint x: 160, endPoint y: 154, distance: 34.2
click at [160, 154] on div "Poniedziałek: 13:00 - 20:00 Wtorek: 13:00 - 20:00 Środa: 10:30 - 20:00 Czwartek…" at bounding box center [156, 140] width 96 height 58
click at [193, 155] on span "10:00 - 21:00" at bounding box center [177, 156] width 33 height 8
drag, startPoint x: 166, startPoint y: 149, endPoint x: 179, endPoint y: 153, distance: 14.2
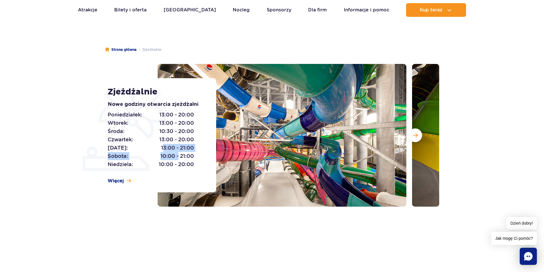
click at [179, 153] on div "Poniedziałek: 13:00 - 20:00 Wtorek: 13:00 - 20:00 Środa: 10:30 - 20:00 Czwartek…" at bounding box center [156, 140] width 96 height 58
click at [161, 149] on span "13:00 - 21:00" at bounding box center [177, 148] width 33 height 8
drag, startPoint x: 160, startPoint y: 147, endPoint x: 199, endPoint y: 175, distance: 48.1
click at [199, 175] on div "Zjeżdżalnie Nowe godziny otwarcia zjeżdżalni Poniedziałek: 13:00 - 20:00 Wtorek…" at bounding box center [159, 135] width 116 height 114
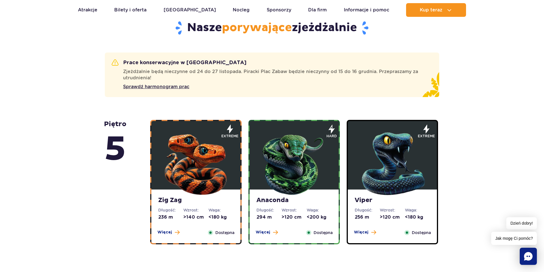
scroll to position [314, 0]
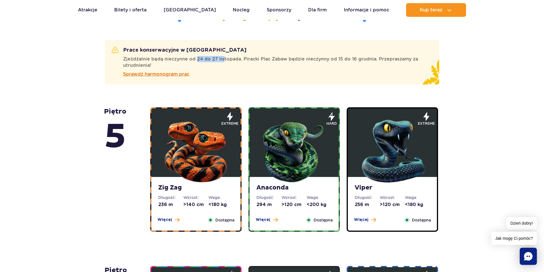
drag, startPoint x: 195, startPoint y: 57, endPoint x: 229, endPoint y: 71, distance: 36.8
click at [224, 62] on span "Zjeżdżalnie będą nieczynne od 24 do 27 listopada. Piracki Plac Zabaw będzie nie…" at bounding box center [274, 62] width 303 height 13
drag, startPoint x: 233, startPoint y: 80, endPoint x: 237, endPoint y: 88, distance: 9.7
click at [233, 81] on div "Prace konserwacyjne w Suntago Zjeżdżalnie będą nieczynne od 24 do 27 listopada.…" at bounding box center [272, 62] width 335 height 45
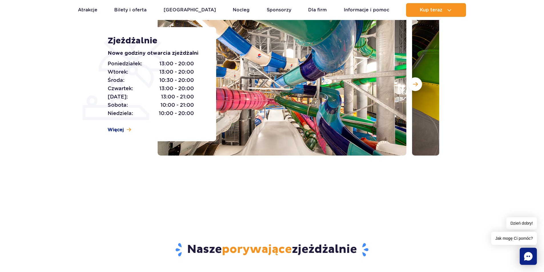
scroll to position [0, 0]
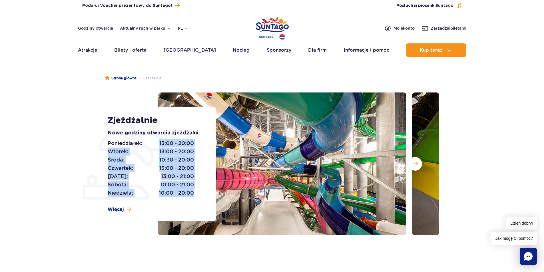
drag, startPoint x: 196, startPoint y: 193, endPoint x: 157, endPoint y: 143, distance: 63.0
click at [156, 143] on div "Poniedziałek: 13:00 - 20:00 Wtorek: 13:00 - 20:00 Środa: 10:30 - 20:00 Czwartek…" at bounding box center [156, 168] width 96 height 58
click at [157, 143] on p "Poniedziałek: 13:00 - 20:00" at bounding box center [151, 143] width 86 height 8
drag, startPoint x: 157, startPoint y: 143, endPoint x: 193, endPoint y: 193, distance: 61.8
click at [193, 193] on div "Poniedziałek: 13:00 - 20:00 Wtorek: 13:00 - 20:00 Środa: 10:30 - 20:00 Czwartek…" at bounding box center [156, 168] width 96 height 58
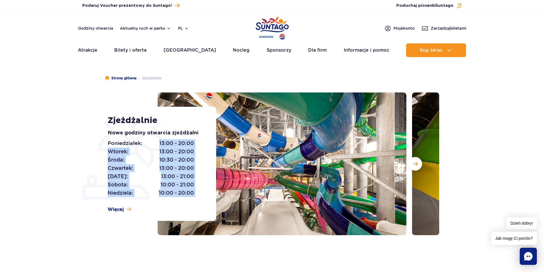
click at [194, 193] on div "Poniedziałek: 13:00 - 20:00 Wtorek: 13:00 - 20:00 Środa: 10:30 - 20:00 Czwartek…" at bounding box center [156, 168] width 96 height 58
click at [196, 193] on div "Poniedziałek: 13:00 - 20:00 Wtorek: 13:00 - 20:00 Środa: 10:30 - 20:00 Czwartek…" at bounding box center [156, 168] width 96 height 58
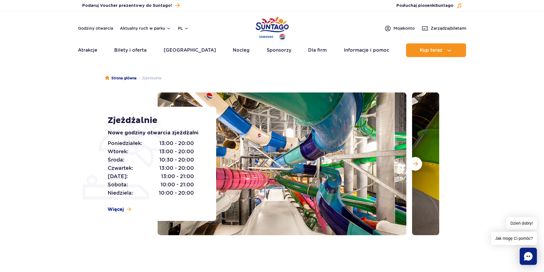
click at [196, 193] on div "Poniedziałek: 13:00 - 20:00 Wtorek: 13:00 - 20:00 Środa: 10:30 - 20:00 Czwartek…" at bounding box center [156, 168] width 96 height 58
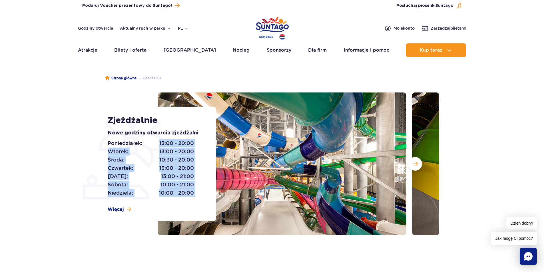
drag, startPoint x: 196, startPoint y: 193, endPoint x: 161, endPoint y: 143, distance: 61.4
click at [161, 143] on div "Poniedziałek: 13:00 - 20:00 Wtorek: 13:00 - 20:00 Środa: 10:30 - 20:00 Czwartek…" at bounding box center [156, 168] width 96 height 58
click at [202, 166] on div "Poniedziałek: 13:00 - 20:00 Wtorek: 13:00 - 20:00 Środa: 10:30 - 20:00 Czwartek…" at bounding box center [156, 168] width 96 height 58
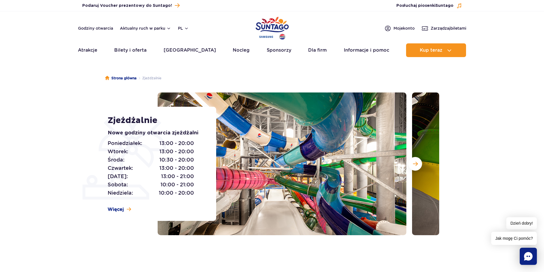
click at [202, 166] on div "Poniedziałek: 13:00 - 20:00 Wtorek: 13:00 - 20:00 Środa: 10:30 - 20:00 Czwartek…" at bounding box center [156, 168] width 96 height 58
click at [197, 168] on div "Poniedziałek: 13:00 - 20:00 Wtorek: 13:00 - 20:00 Środa: 10:30 - 20:00 Czwartek…" at bounding box center [156, 168] width 96 height 58
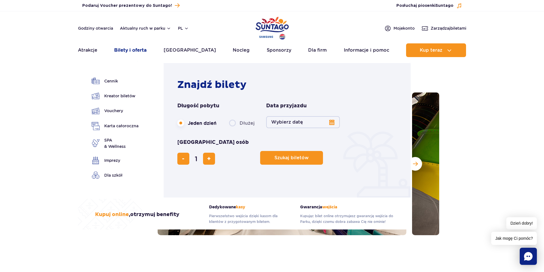
click at [145, 52] on link "Bilety i oferta" at bounding box center [130, 50] width 32 height 14
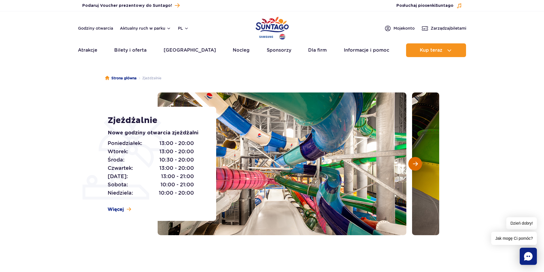
click at [415, 169] on button "Następny slajd" at bounding box center [416, 164] width 14 height 14
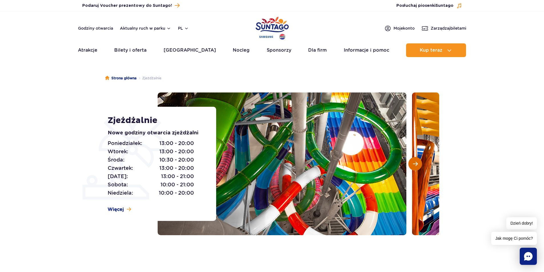
click at [418, 165] on span "Następny slajd" at bounding box center [415, 163] width 5 height 5
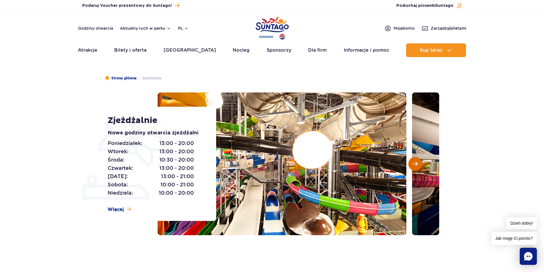
click at [416, 163] on span "Następny slajd" at bounding box center [415, 163] width 5 height 5
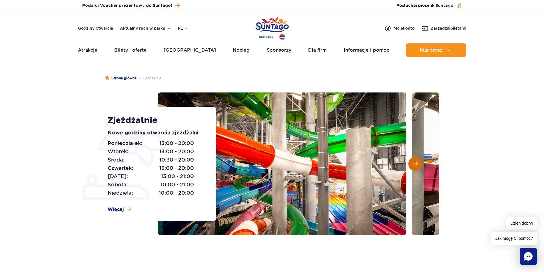
click at [418, 163] on span "Następny slajd" at bounding box center [415, 163] width 5 height 5
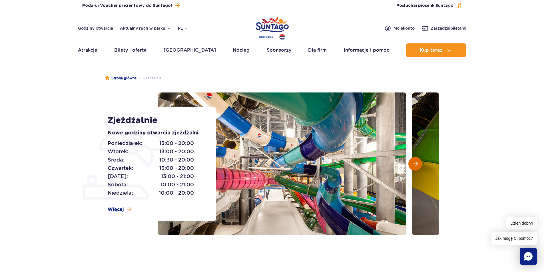
click at [418, 163] on button "Następny slajd" at bounding box center [416, 164] width 14 height 14
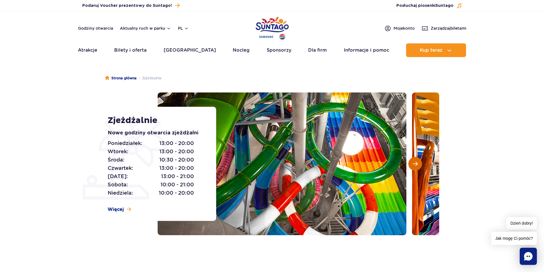
click at [418, 163] on button "Następny slajd" at bounding box center [416, 164] width 14 height 14
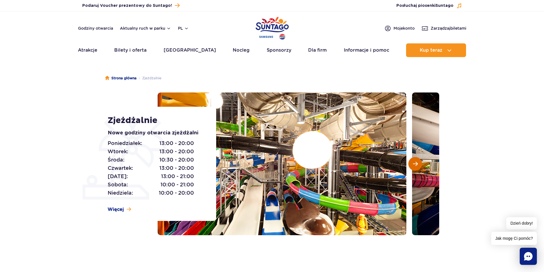
click at [418, 163] on button "Następny slajd" at bounding box center [416, 164] width 14 height 14
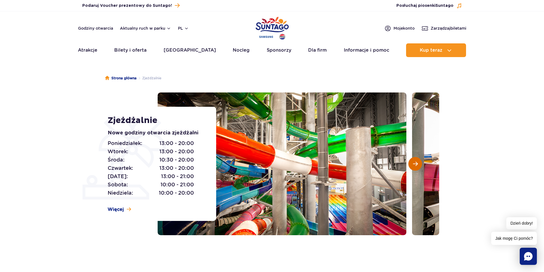
click at [418, 163] on button "Następny slajd" at bounding box center [416, 164] width 14 height 14
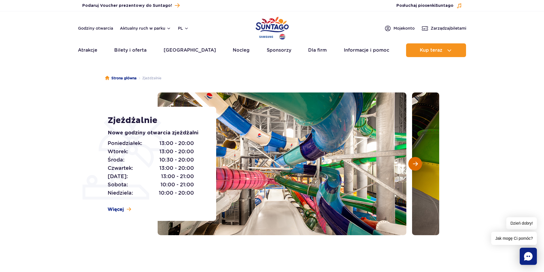
click at [418, 163] on button "Następny slajd" at bounding box center [416, 164] width 14 height 14
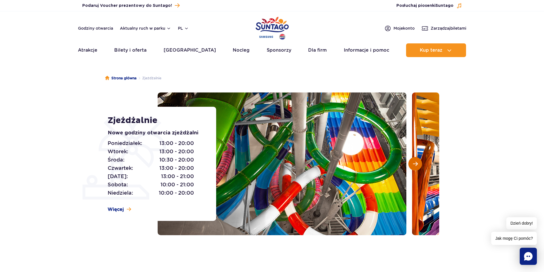
click at [418, 163] on button "Następny slajd" at bounding box center [416, 164] width 14 height 14
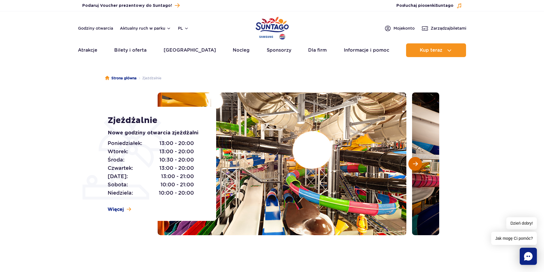
click at [418, 163] on button "Następny slajd" at bounding box center [416, 164] width 14 height 14
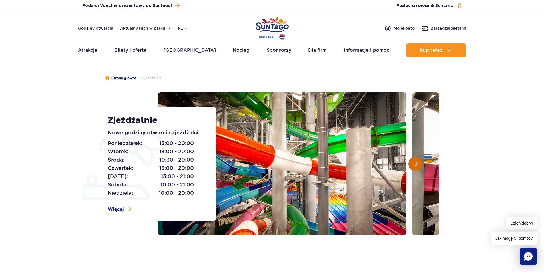
click at [418, 163] on button "Następny slajd" at bounding box center [416, 164] width 14 height 14
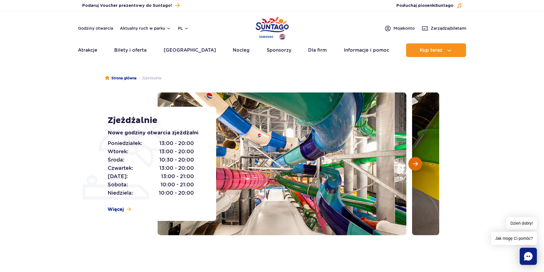
click at [414, 165] on span "Następny slajd" at bounding box center [415, 163] width 5 height 5
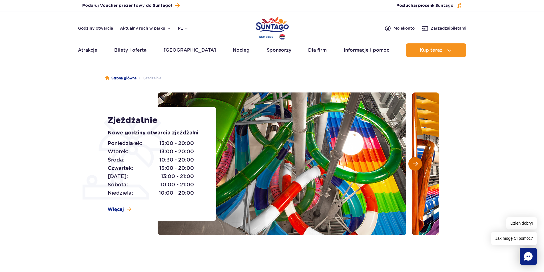
click at [417, 163] on span "Następny slajd" at bounding box center [415, 163] width 5 height 5
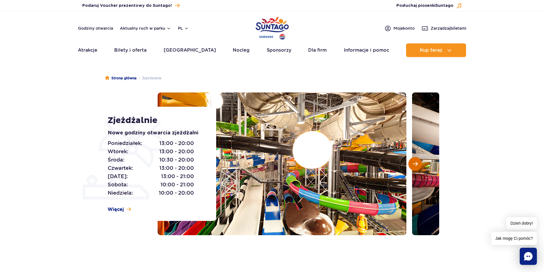
click at [417, 163] on span "Następny slajd" at bounding box center [415, 163] width 5 height 5
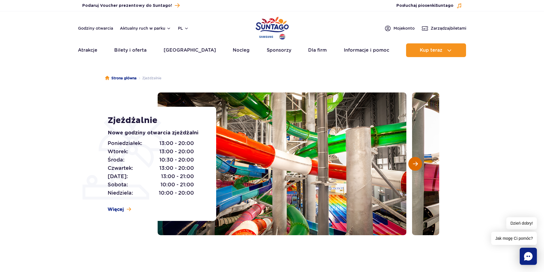
click at [418, 163] on span "Następny slajd" at bounding box center [415, 163] width 5 height 5
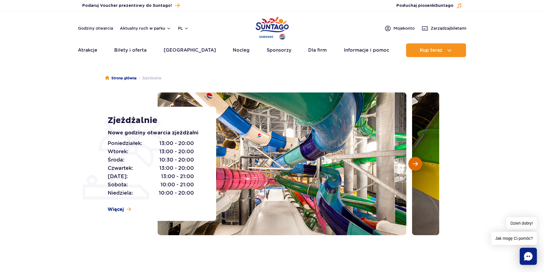
click at [418, 163] on button "Następny slajd" at bounding box center [416, 164] width 14 height 14
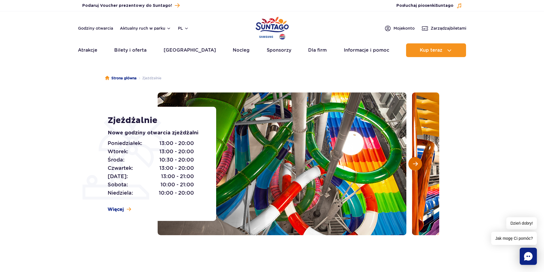
click at [418, 163] on button "Następny slajd" at bounding box center [416, 164] width 14 height 14
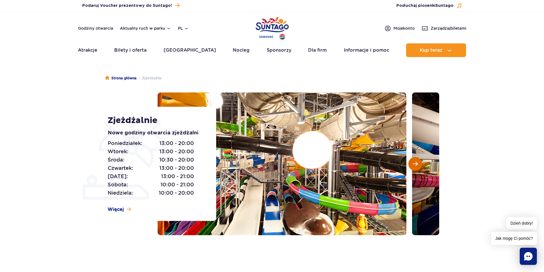
click at [418, 163] on button "Następny slajd" at bounding box center [416, 164] width 14 height 14
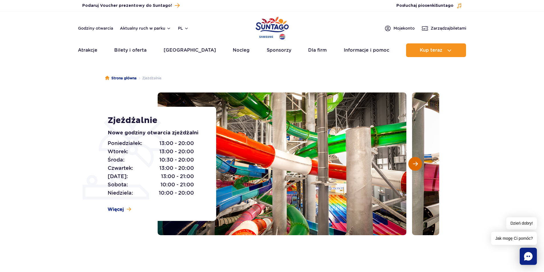
click at [418, 163] on button "Następny slajd" at bounding box center [416, 164] width 14 height 14
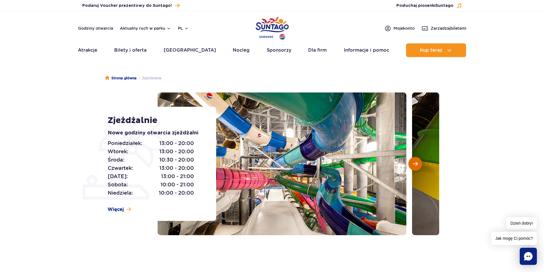
click at [418, 163] on button "Następny slajd" at bounding box center [416, 164] width 14 height 14
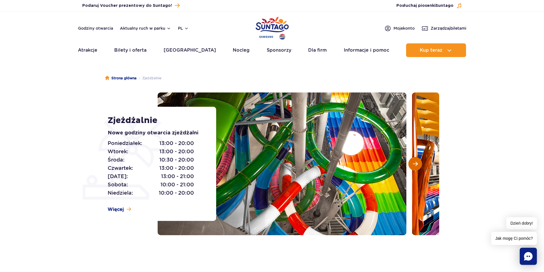
click at [418, 164] on span "Następny slajd" at bounding box center [415, 163] width 5 height 5
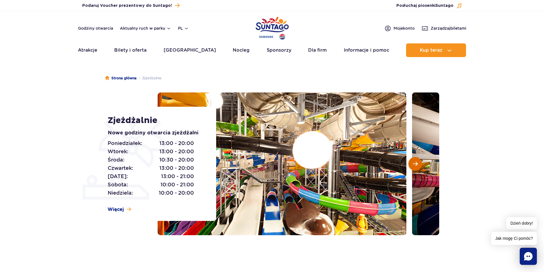
click at [418, 163] on button "Następny slajd" at bounding box center [416, 164] width 14 height 14
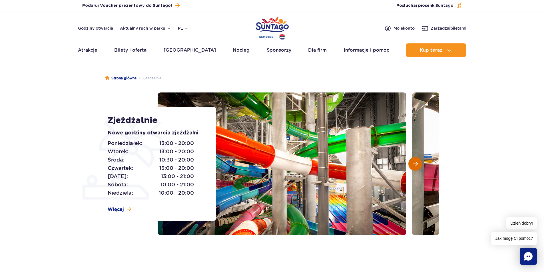
click at [418, 163] on button "Następny slajd" at bounding box center [416, 164] width 14 height 14
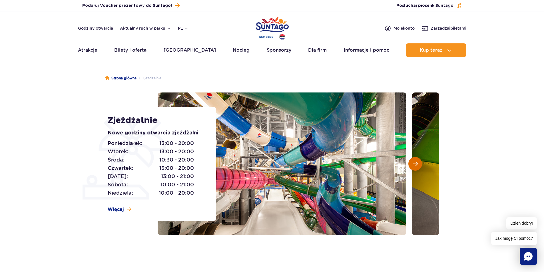
click at [418, 163] on button "Następny slajd" at bounding box center [416, 164] width 14 height 14
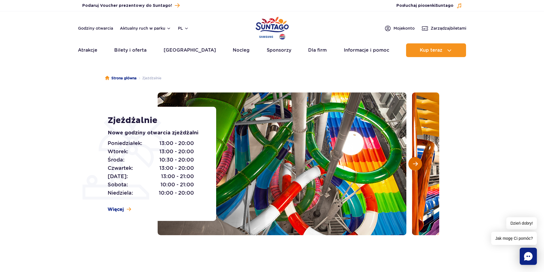
click at [416, 164] on span "Następny slajd" at bounding box center [415, 163] width 5 height 5
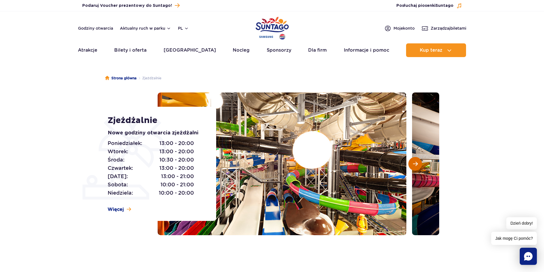
click at [414, 163] on span "Następny slajd" at bounding box center [415, 163] width 5 height 5
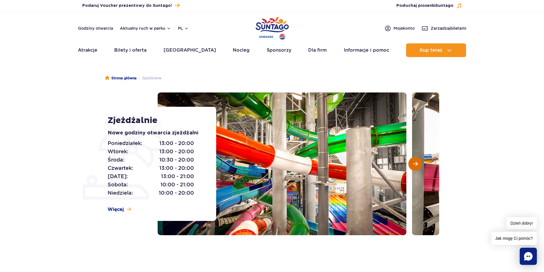
click at [415, 163] on span "Następny slajd" at bounding box center [415, 163] width 5 height 5
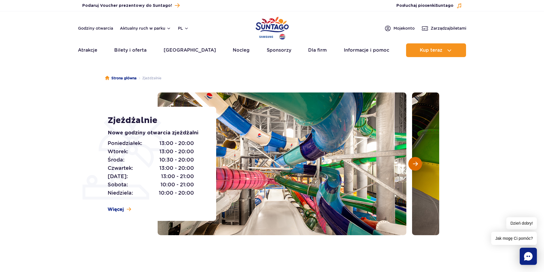
click at [415, 163] on span "Następny slajd" at bounding box center [415, 163] width 5 height 5
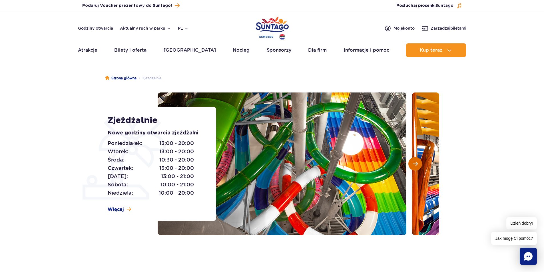
click at [415, 163] on span "Następny slajd" at bounding box center [415, 163] width 5 height 5
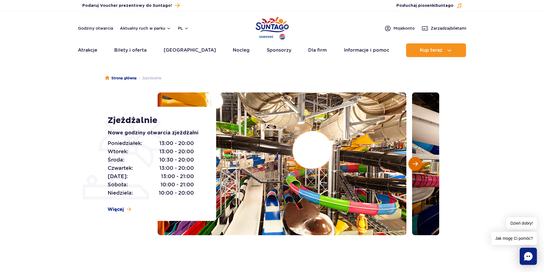
click at [415, 163] on span "Następny slajd" at bounding box center [415, 163] width 5 height 5
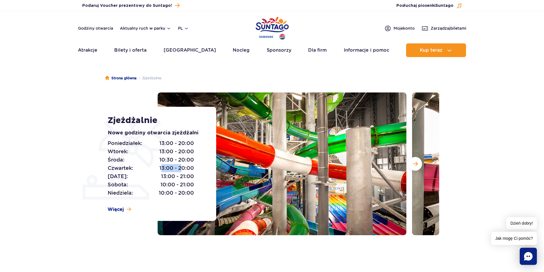
click at [189, 165] on span "13:00 - 20:00" at bounding box center [176, 168] width 35 height 8
click at [193, 165] on span "13:00 - 20:00" at bounding box center [176, 168] width 35 height 8
drag, startPoint x: 159, startPoint y: 169, endPoint x: 163, endPoint y: 169, distance: 4.3
click at [163, 169] on span "13:00 - 20:00" at bounding box center [176, 168] width 35 height 8
click at [161, 168] on span "13:00 - 20:00" at bounding box center [176, 168] width 35 height 8
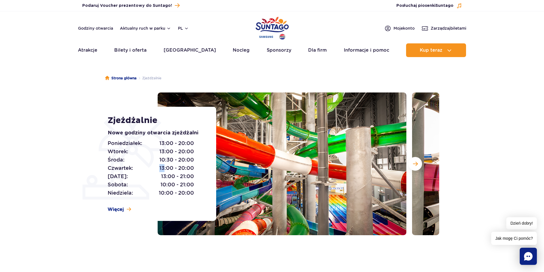
click at [161, 168] on span "13:00 - 20:00" at bounding box center [176, 168] width 35 height 8
click at [187, 167] on span "13:00 - 20:00" at bounding box center [176, 168] width 35 height 8
click at [160, 169] on span "13:00 - 20:00" at bounding box center [176, 168] width 35 height 8
click at [195, 166] on div "Poniedziałek: 13:00 - 20:00 Wtorek: 13:00 - 20:00 Środa: 10:30 - 20:00 Czwartek…" at bounding box center [156, 168] width 96 height 58
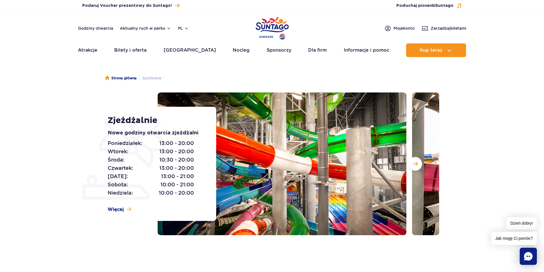
click at [159, 168] on span "13:00 - 20:00" at bounding box center [176, 168] width 35 height 8
click at [163, 167] on span "13:00 - 20:00" at bounding box center [176, 168] width 35 height 8
click at [191, 168] on span "13:00 - 20:00" at bounding box center [176, 168] width 35 height 8
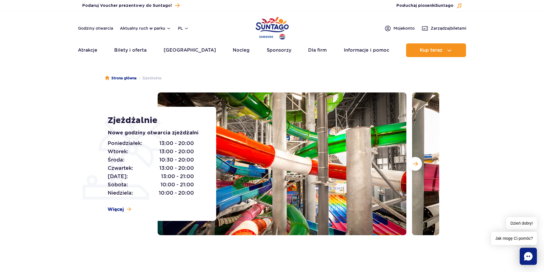
click at [194, 168] on div "Poniedziałek: 13:00 - 20:00 Wtorek: 13:00 - 20:00 Środa: 10:30 - 20:00 Czwartek…" at bounding box center [156, 168] width 96 height 58
drag, startPoint x: 160, startPoint y: 169, endPoint x: 168, endPoint y: 169, distance: 8.0
click at [165, 169] on span "13:00 - 20:00" at bounding box center [176, 168] width 35 height 8
drag, startPoint x: 163, startPoint y: 174, endPoint x: 176, endPoint y: 174, distance: 13.2
click at [166, 175] on span "13:00 - 21:00" at bounding box center [177, 177] width 33 height 8
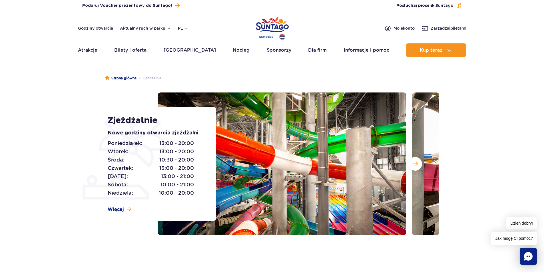
click at [201, 170] on div "Poniedziałek: 13:00 - 20:00 Wtorek: 13:00 - 20:00 Środa: 10:30 - 20:00 Czwartek…" at bounding box center [156, 168] width 96 height 58
drag, startPoint x: 146, startPoint y: 167, endPoint x: 169, endPoint y: 168, distance: 22.3
click at [167, 168] on p "Czwartek: 13:00 - 20:00" at bounding box center [151, 168] width 86 height 8
click at [201, 170] on div "Poniedziałek: 13:00 - 20:00 Wtorek: 13:00 - 20:00 Środa: 10:30 - 20:00 Czwartek…" at bounding box center [156, 168] width 96 height 58
click at [161, 168] on span "13:00 - 20:00" at bounding box center [176, 168] width 35 height 8
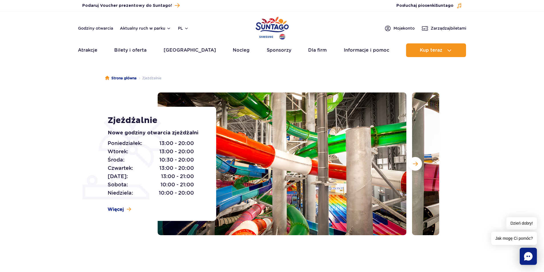
click at [162, 168] on span "13:00 - 20:00" at bounding box center [176, 168] width 35 height 8
click at [198, 170] on div "Poniedziałek: 13:00 - 20:00 Wtorek: 13:00 - 20:00 Środa: 10:30 - 20:00 Czwartek…" at bounding box center [156, 168] width 96 height 58
click at [198, 169] on div "Poniedziałek: 13:00 - 20:00 Wtorek: 13:00 - 20:00 Środa: 10:30 - 20:00 Czwartek…" at bounding box center [156, 168] width 96 height 58
drag, startPoint x: 112, startPoint y: 180, endPoint x: 186, endPoint y: 175, distance: 74.7
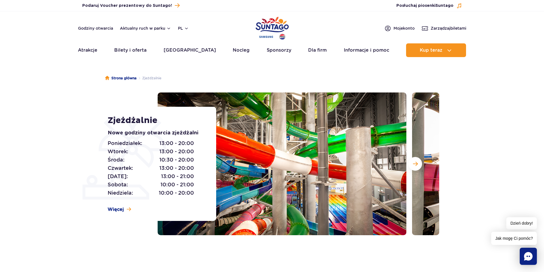
click at [177, 177] on p "Piątek: 13:00 - 21:00" at bounding box center [151, 177] width 86 height 8
drag, startPoint x: 201, startPoint y: 175, endPoint x: 159, endPoint y: 175, distance: 41.7
click at [159, 175] on div "Zjeżdżalnie Nowe godziny otwarcia zjeżdżalni Poniedziałek: 13:00 - 20:00 Wtorek…" at bounding box center [159, 164] width 116 height 114
drag, startPoint x: 162, startPoint y: 186, endPoint x: 182, endPoint y: 181, distance: 20.7
click at [181, 181] on span "10:00 - 21:00" at bounding box center [177, 185] width 33 height 8
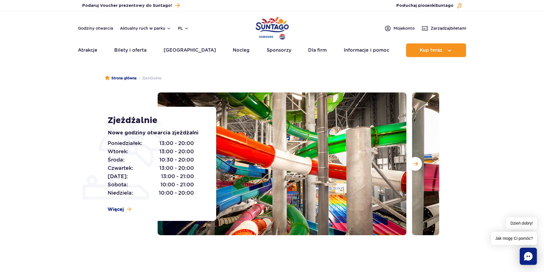
click at [196, 177] on div "Poniedziałek: 13:00 - 20:00 Wtorek: 13:00 - 20:00 Środa: 10:30 - 20:00 Czwartek…" at bounding box center [156, 168] width 96 height 58
drag, startPoint x: 162, startPoint y: 177, endPoint x: 177, endPoint y: 177, distance: 15.1
click at [173, 177] on span "13:00 - 21:00" at bounding box center [177, 177] width 33 height 8
click at [198, 176] on div "Poniedziałek: 13:00 - 20:00 Wtorek: 13:00 - 20:00 Środa: 10:30 - 20:00 Czwartek…" at bounding box center [156, 168] width 96 height 58
drag, startPoint x: 159, startPoint y: 168, endPoint x: 166, endPoint y: 168, distance: 6.3
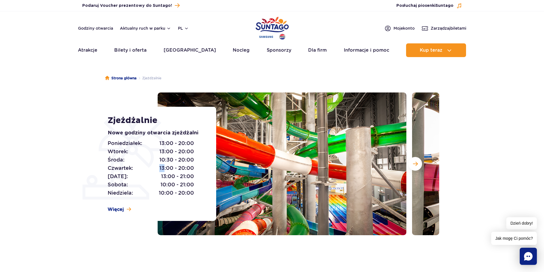
click at [165, 168] on span "13:00 - 20:00" at bounding box center [176, 168] width 35 height 8
click at [192, 169] on span "13:00 - 20:00" at bounding box center [176, 168] width 35 height 8
click at [165, 161] on span "10:30 - 20:00" at bounding box center [176, 160] width 35 height 8
drag, startPoint x: 158, startPoint y: 160, endPoint x: 169, endPoint y: 161, distance: 11.5
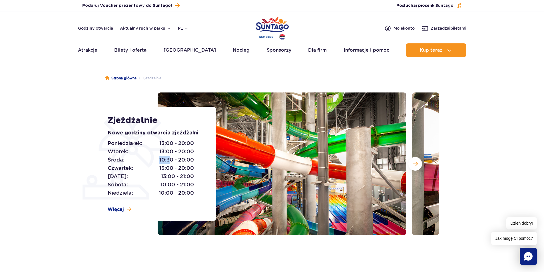
click at [169, 161] on p "Środa: 10:30 - 20:00" at bounding box center [151, 160] width 86 height 8
click at [172, 161] on span "10:30 - 20:00" at bounding box center [176, 160] width 35 height 8
drag, startPoint x: 195, startPoint y: 168, endPoint x: 163, endPoint y: 167, distance: 32.6
click at [163, 167] on div "Poniedziałek: 13:00 - 20:00 Wtorek: 13:00 - 20:00 Środa: 10:30 - 20:00 Czwartek…" at bounding box center [156, 168] width 96 height 58
click at [193, 163] on span "10:30 - 20:00" at bounding box center [176, 160] width 35 height 8
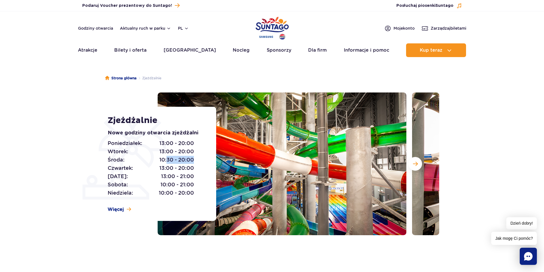
drag, startPoint x: 194, startPoint y: 160, endPoint x: 178, endPoint y: 161, distance: 15.8
click at [166, 161] on span "10:30 - 20:00" at bounding box center [176, 160] width 35 height 8
click at [192, 159] on span "10:30 - 20:00" at bounding box center [176, 160] width 35 height 8
drag, startPoint x: 195, startPoint y: 154, endPoint x: 162, endPoint y: 154, distance: 33.1
click at [162, 154] on div "Poniedziałek: 13:00 - 20:00 Wtorek: 13:00 - 20:00 Środa: 10:30 - 20:00 Czwartek…" at bounding box center [156, 168] width 96 height 58
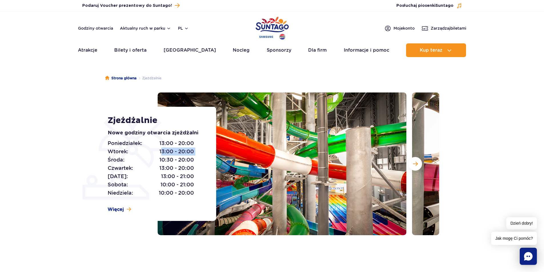
click at [185, 153] on span "13:00 - 20:00" at bounding box center [176, 152] width 35 height 8
click at [177, 147] on span "13:00 - 20:00" at bounding box center [176, 143] width 35 height 8
click at [179, 162] on span "10:30 - 20:00" at bounding box center [176, 160] width 35 height 8
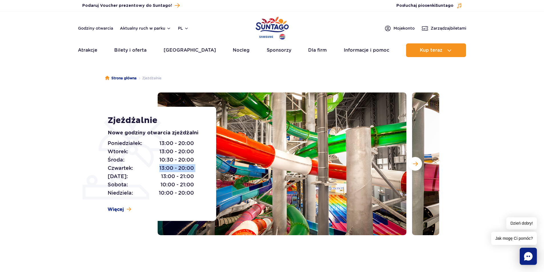
drag, startPoint x: 155, startPoint y: 168, endPoint x: 195, endPoint y: 169, distance: 39.4
click at [195, 169] on div "Poniedziałek: 13:00 - 20:00 Wtorek: 13:00 - 20:00 Środa: 10:30 - 20:00 Czwartek…" at bounding box center [156, 168] width 96 height 58
click at [195, 172] on div "Poniedziałek: 13:00 - 20:00 Wtorek: 13:00 - 20:00 Środa: 10:30 - 20:00 Czwartek…" at bounding box center [156, 168] width 96 height 58
drag, startPoint x: 124, startPoint y: 168, endPoint x: 162, endPoint y: 170, distance: 37.8
click at [139, 169] on p "Czwartek: 13:00 - 20:00" at bounding box center [151, 168] width 86 height 8
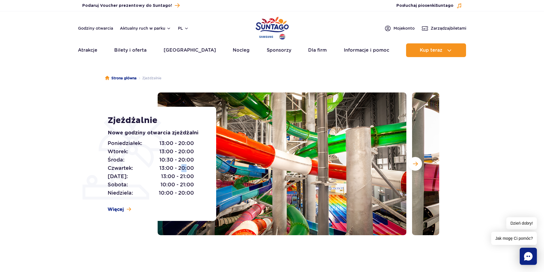
drag, startPoint x: 181, startPoint y: 170, endPoint x: 187, endPoint y: 170, distance: 6.3
click at [187, 170] on span "13:00 - 20:00" at bounding box center [176, 168] width 35 height 8
drag, startPoint x: 201, startPoint y: 171, endPoint x: 176, endPoint y: 170, distance: 24.6
click at [195, 171] on div "Poniedziałek: 13:00 - 20:00 Wtorek: 13:00 - 20:00 Środa: 10:30 - 20:00 Czwartek…" at bounding box center [156, 168] width 96 height 58
drag, startPoint x: 176, startPoint y: 170, endPoint x: 167, endPoint y: 171, distance: 9.7
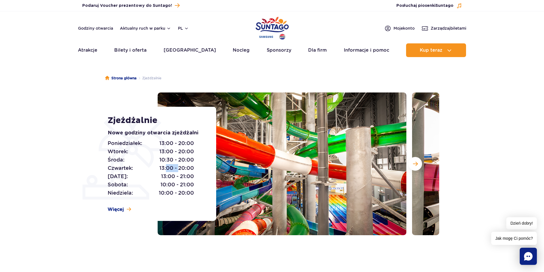
click at [167, 171] on span "13:00 - 20:00" at bounding box center [176, 168] width 35 height 8
drag, startPoint x: 160, startPoint y: 168, endPoint x: 180, endPoint y: 169, distance: 19.7
click at [170, 169] on span "13:00 - 20:00" at bounding box center [176, 168] width 35 height 8
click at [199, 170] on div "Poniedziałek: 13:00 - 20:00 Wtorek: 13:00 - 20:00 Środa: 10:30 - 20:00 Czwartek…" at bounding box center [156, 168] width 96 height 58
click at [158, 169] on p "Czwartek: 13:00 - 20:00" at bounding box center [151, 168] width 86 height 8
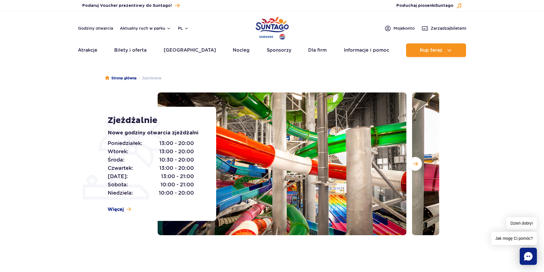
click at [194, 168] on div "Poniedziałek: 13:00 - 20:00 Wtorek: 13:00 - 20:00 Środa: 10:30 - 20:00 Czwartek…" at bounding box center [156, 168] width 96 height 58
drag, startPoint x: 159, startPoint y: 168, endPoint x: 165, endPoint y: 168, distance: 6.0
click at [165, 168] on span "13:00 - 20:00" at bounding box center [176, 168] width 35 height 8
click at [193, 169] on span "13:00 - 20:00" at bounding box center [176, 168] width 35 height 8
drag, startPoint x: 159, startPoint y: 160, endPoint x: 171, endPoint y: 161, distance: 12.6
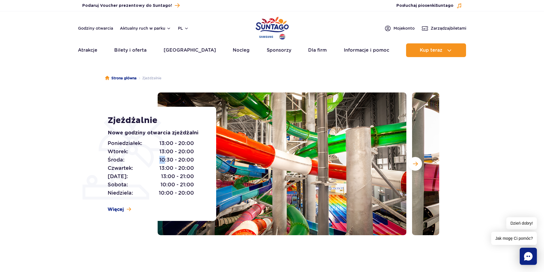
click at [164, 160] on span "10:30 - 20:00" at bounding box center [176, 160] width 35 height 8
click at [197, 161] on div "Poniedziałek: 13:00 - 20:00 Wtorek: 13:00 - 20:00 Środa: 10:30 - 20:00 Czwartek…" at bounding box center [156, 168] width 96 height 58
drag, startPoint x: 163, startPoint y: 169, endPoint x: 185, endPoint y: 163, distance: 23.1
click at [170, 163] on div "Poniedziałek: 13:00 - 20:00 Wtorek: 13:00 - 20:00 Środa: 10:30 - 20:00 Czwartek…" at bounding box center [156, 168] width 96 height 58
click at [196, 167] on div "Poniedziałek: 13:00 - 20:00 Wtorek: 13:00 - 20:00 Środa: 10:30 - 20:00 Czwartek…" at bounding box center [156, 168] width 96 height 58
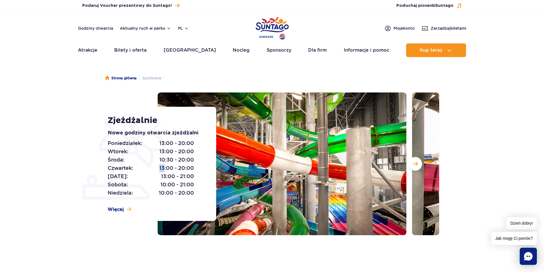
drag, startPoint x: 156, startPoint y: 167, endPoint x: 164, endPoint y: 168, distance: 8.0
click at [164, 168] on p "Czwartek: 13:00 - 20:00" at bounding box center [151, 168] width 86 height 8
click at [190, 166] on span "13:00 - 20:00" at bounding box center [176, 168] width 35 height 8
click at [162, 167] on span "13:00 - 20:00" at bounding box center [176, 168] width 35 height 8
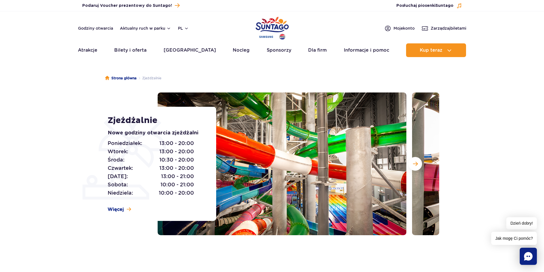
click at [199, 166] on div "Poniedziałek: 13:00 - 20:00 Wtorek: 13:00 - 20:00 Środa: 10:30 - 20:00 Czwartek…" at bounding box center [156, 168] width 96 height 58
click at [161, 167] on span "13:00 - 20:00" at bounding box center [176, 168] width 35 height 8
click at [198, 168] on div "Poniedziałek: 13:00 - 20:00 Wtorek: 13:00 - 20:00 Środa: 10:30 - 20:00 Czwartek…" at bounding box center [156, 168] width 96 height 58
click at [162, 167] on span "13:00 - 20:00" at bounding box center [176, 168] width 35 height 8
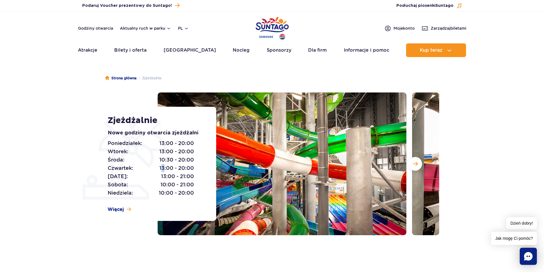
click at [162, 167] on span "13:00 - 20:00" at bounding box center [176, 168] width 35 height 8
click at [159, 169] on span "13:00 - 20:00" at bounding box center [176, 168] width 35 height 8
click at [163, 167] on span "13:00 - 20:00" at bounding box center [176, 168] width 35 height 8
click at [199, 168] on div "Poniedziałek: 13:00 - 20:00 Wtorek: 13:00 - 20:00 Środa: 10:30 - 20:00 Czwartek…" at bounding box center [156, 168] width 96 height 58
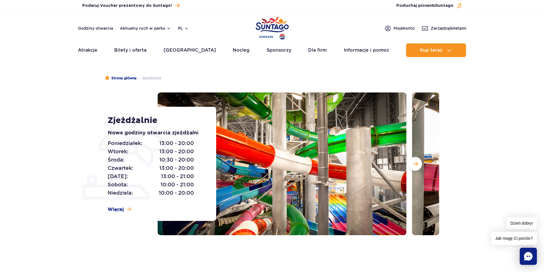
click at [199, 168] on div "Poniedziałek: 13:00 - 20:00 Wtorek: 13:00 - 20:00 Środa: 10:30 - 20:00 Czwartek…" at bounding box center [156, 168] width 96 height 58
drag, startPoint x: 159, startPoint y: 169, endPoint x: 165, endPoint y: 169, distance: 5.4
click at [165, 169] on span "13:00 - 20:00" at bounding box center [176, 168] width 35 height 8
click at [162, 168] on span "13:00 - 20:00" at bounding box center [176, 168] width 35 height 8
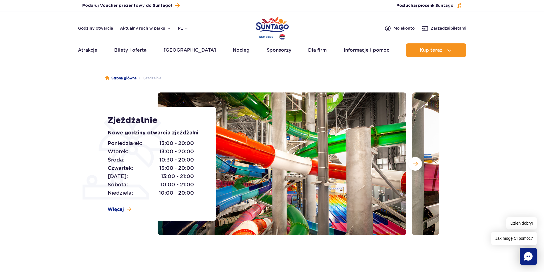
click at [200, 168] on div "Poniedziałek: 13:00 - 20:00 Wtorek: 13:00 - 20:00 Środa: 10:30 - 20:00 Czwartek…" at bounding box center [156, 168] width 96 height 58
drag, startPoint x: 162, startPoint y: 161, endPoint x: 167, endPoint y: 161, distance: 4.3
click at [166, 161] on span "10:30 - 20:00" at bounding box center [176, 160] width 35 height 8
click at [199, 162] on div "Poniedziałek: 13:00 - 20:00 Wtorek: 13:00 - 20:00 Środa: 10:30 - 20:00 Czwartek…" at bounding box center [156, 168] width 96 height 58
click at [191, 169] on span "13:00 - 20:00" at bounding box center [176, 168] width 35 height 8
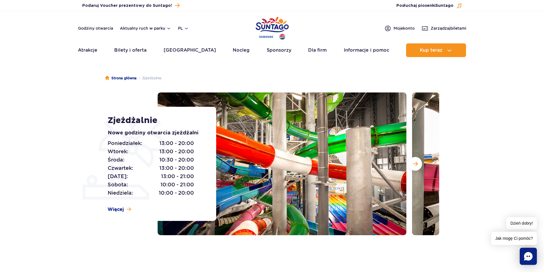
click at [165, 168] on span "13:00 - 20:00" at bounding box center [176, 168] width 35 height 8
click at [196, 167] on div "Poniedziałek: 13:00 - 20:00 Wtorek: 13:00 - 20:00 Środa: 10:30 - 20:00 Czwartek…" at bounding box center [156, 168] width 96 height 58
click at [414, 166] on span "Następny slajd" at bounding box center [415, 163] width 5 height 5
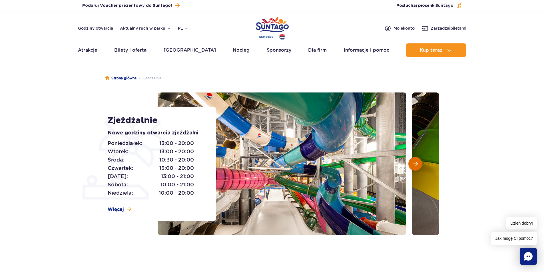
click at [414, 166] on span "Następny slajd" at bounding box center [415, 163] width 5 height 5
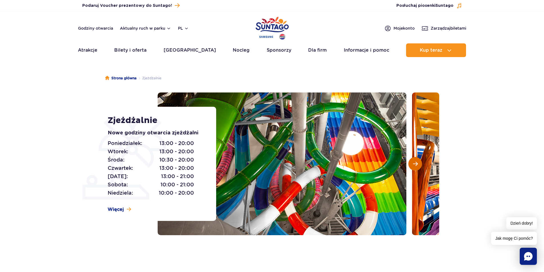
click at [414, 166] on span "Następny slajd" at bounding box center [415, 163] width 5 height 5
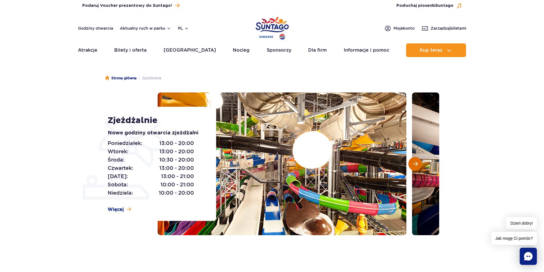
click at [414, 166] on span "Następny slajd" at bounding box center [415, 163] width 5 height 5
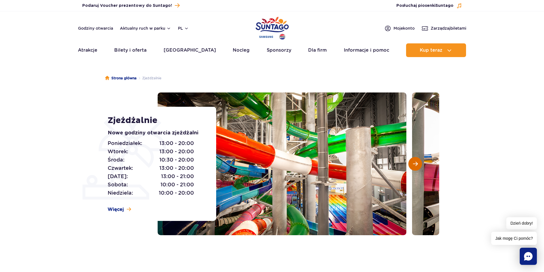
click at [418, 163] on button "Następny slajd" at bounding box center [416, 164] width 14 height 14
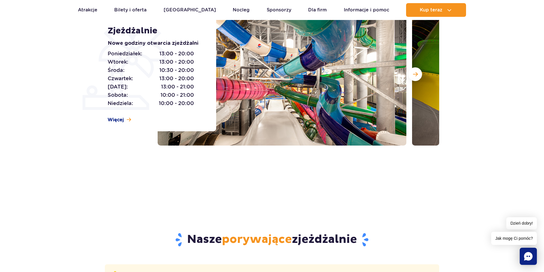
scroll to position [29, 0]
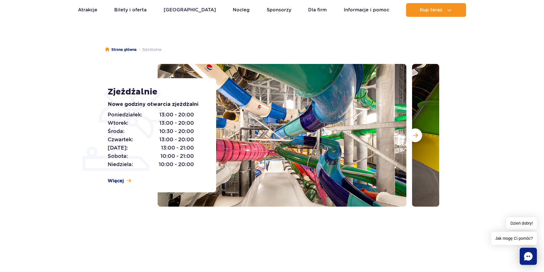
click at [411, 143] on div at bounding box center [299, 135] width 282 height 143
click at [416, 136] on span "Następny slajd" at bounding box center [415, 135] width 5 height 5
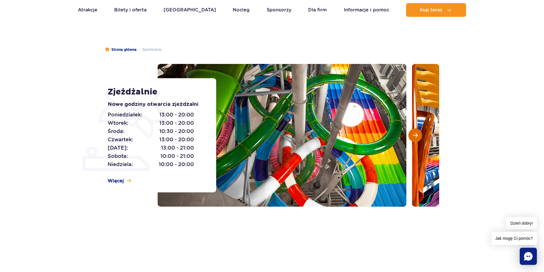
click at [416, 136] on span "Następny slajd" at bounding box center [415, 135] width 5 height 5
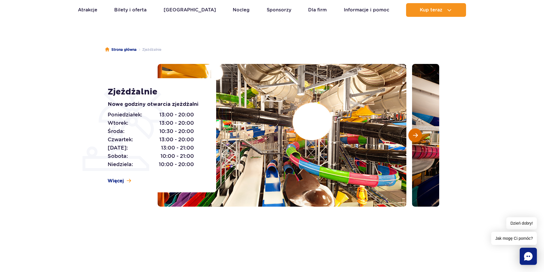
click at [416, 136] on span "Następny slajd" at bounding box center [415, 135] width 5 height 5
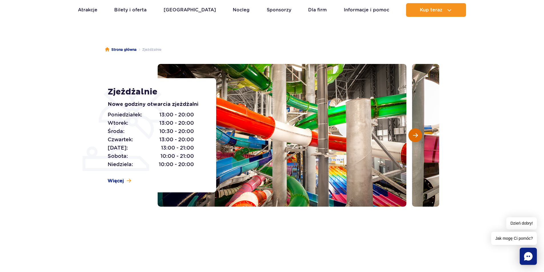
click at [416, 136] on span "Następny slajd" at bounding box center [415, 135] width 5 height 5
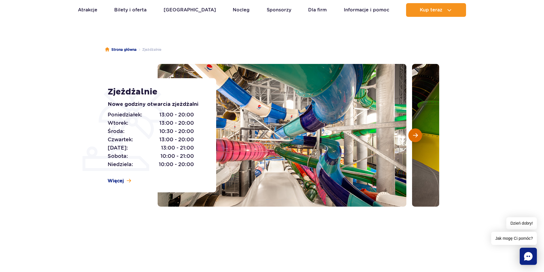
click at [416, 136] on span "Następny slajd" at bounding box center [415, 135] width 5 height 5
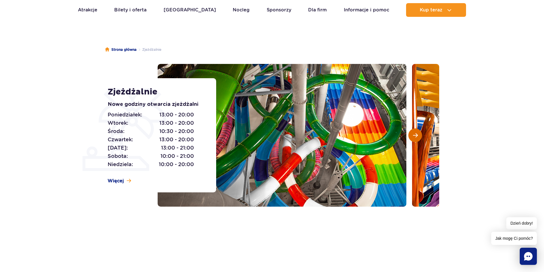
click at [416, 136] on span "Następny slajd" at bounding box center [415, 135] width 5 height 5
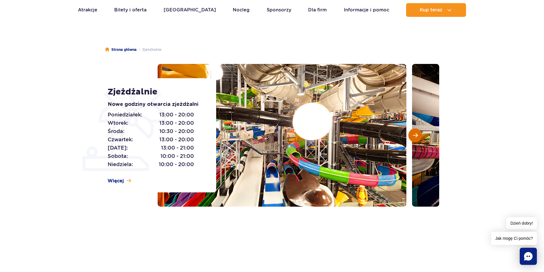
click at [416, 136] on span "Następny slajd" at bounding box center [415, 135] width 5 height 5
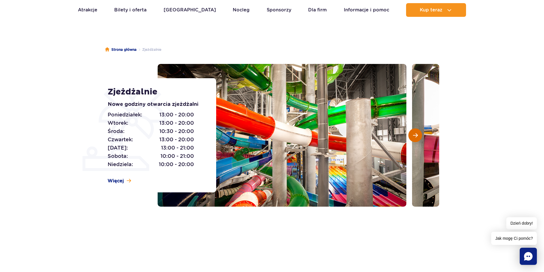
click at [416, 135] on span "Następny slajd" at bounding box center [415, 135] width 5 height 5
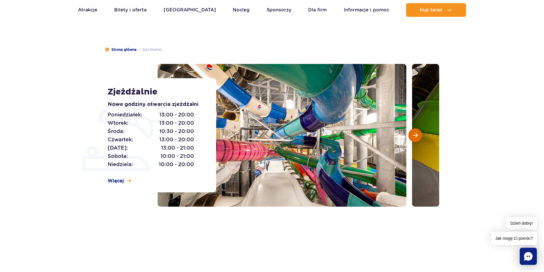
click at [418, 135] on span "Następny slajd" at bounding box center [415, 135] width 5 height 5
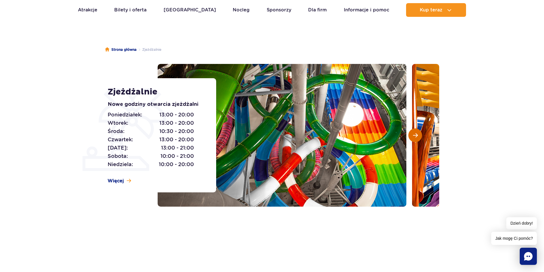
click at [419, 134] on button "Następny slajd" at bounding box center [416, 136] width 14 height 14
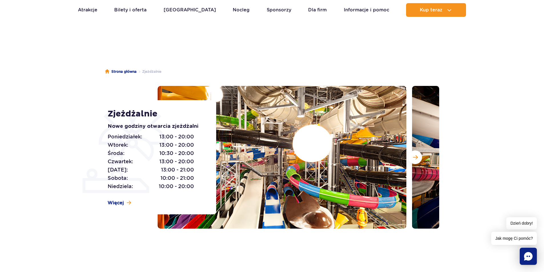
scroll to position [0, 0]
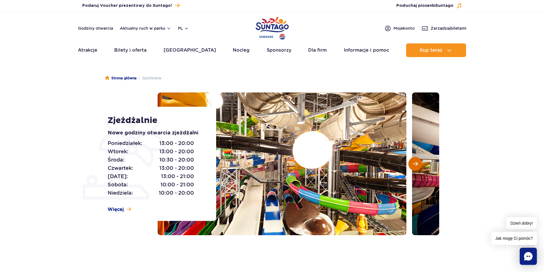
click at [412, 164] on button "Następny slajd" at bounding box center [416, 164] width 14 height 14
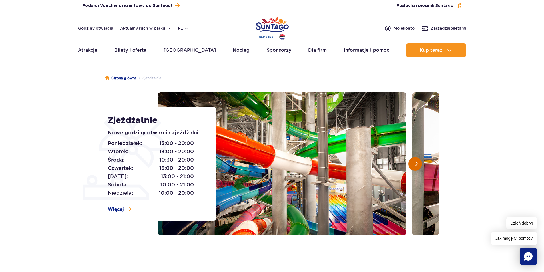
click at [416, 164] on span "Następny slajd" at bounding box center [415, 163] width 5 height 5
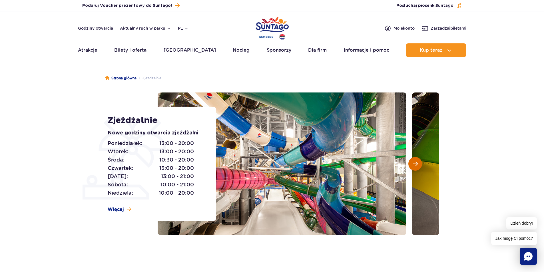
click at [418, 162] on button "Następny slajd" at bounding box center [416, 164] width 14 height 14
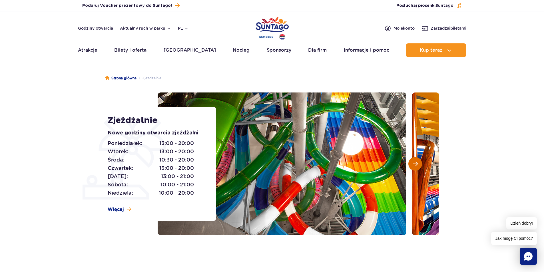
click at [418, 163] on span "Następny slajd" at bounding box center [415, 163] width 5 height 5
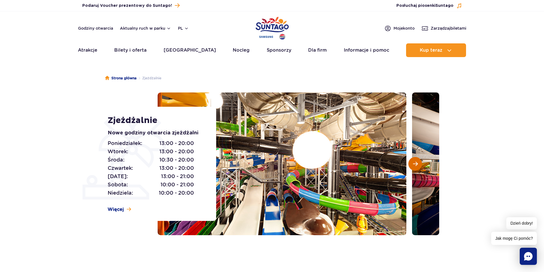
click at [418, 163] on button "Następny slajd" at bounding box center [416, 164] width 14 height 14
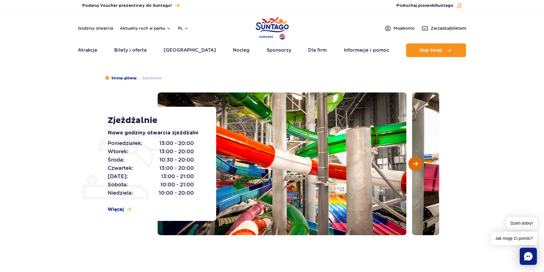
click at [418, 163] on button "Następny slajd" at bounding box center [416, 164] width 14 height 14
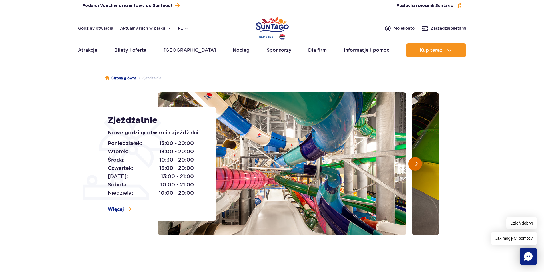
click at [418, 163] on button "Następny slajd" at bounding box center [416, 164] width 14 height 14
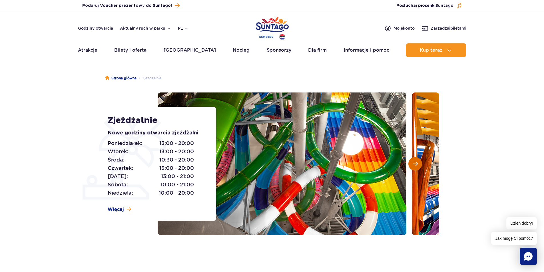
click at [418, 163] on button "Następny slajd" at bounding box center [416, 164] width 14 height 14
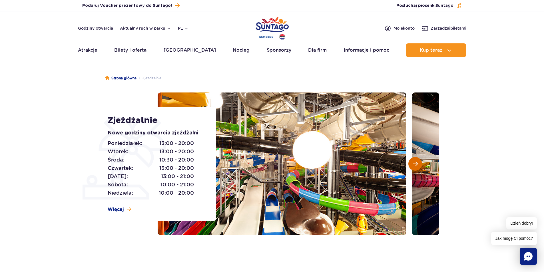
click at [418, 163] on button "Następny slajd" at bounding box center [416, 164] width 14 height 14
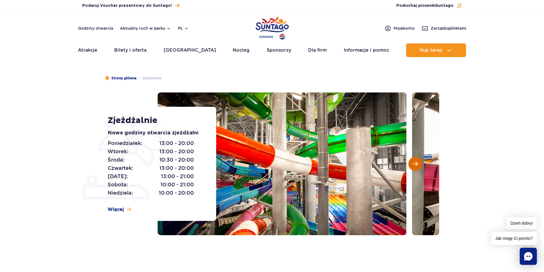
click at [418, 163] on button "Następny slajd" at bounding box center [416, 164] width 14 height 14
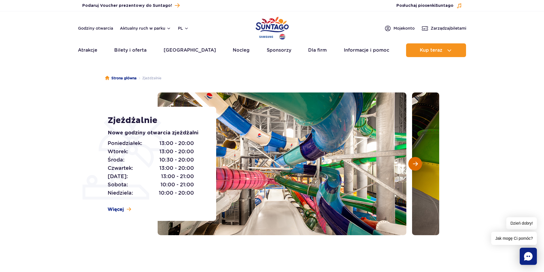
click at [418, 163] on button "Następny slajd" at bounding box center [416, 164] width 14 height 14
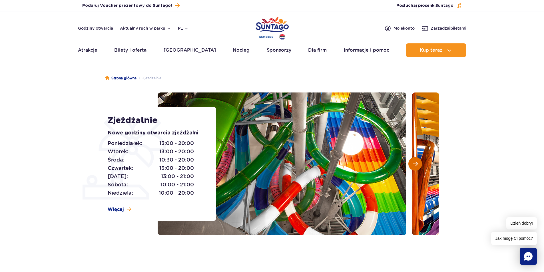
click at [418, 163] on button "Następny slajd" at bounding box center [416, 164] width 14 height 14
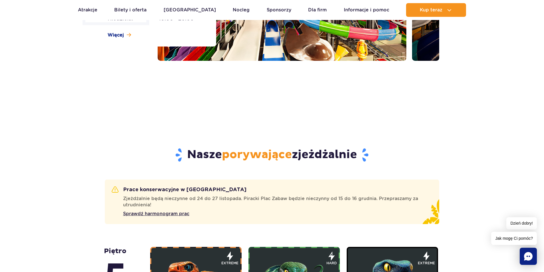
scroll to position [114, 0]
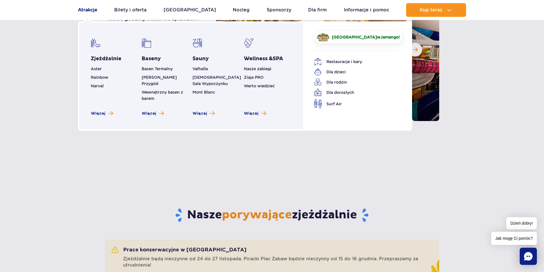
click at [86, 9] on link "Atrakcje" at bounding box center [87, 10] width 19 height 14
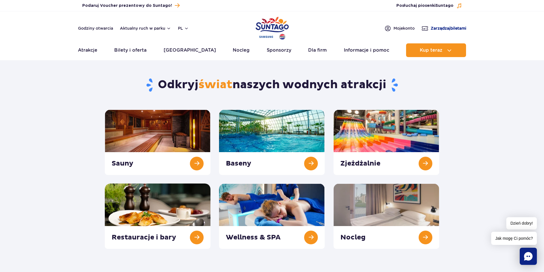
click at [438, 29] on span "Zarządzaj biletami" at bounding box center [449, 28] width 36 height 6
click at [128, 49] on link "Bilety i oferta" at bounding box center [130, 50] width 32 height 14
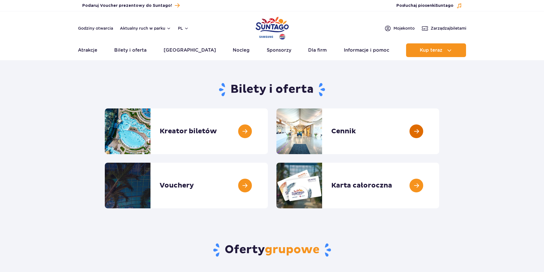
click at [439, 132] on link at bounding box center [439, 132] width 0 height 46
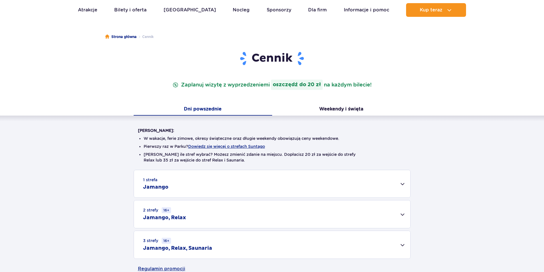
scroll to position [114, 0]
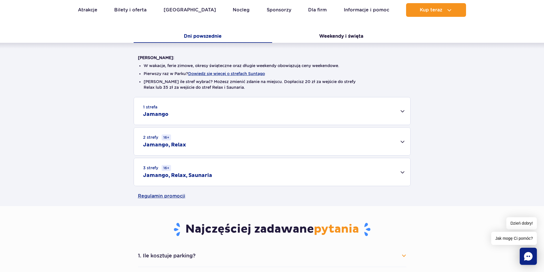
click at [163, 108] on div "1 strefa Jamango" at bounding box center [272, 110] width 277 height 27
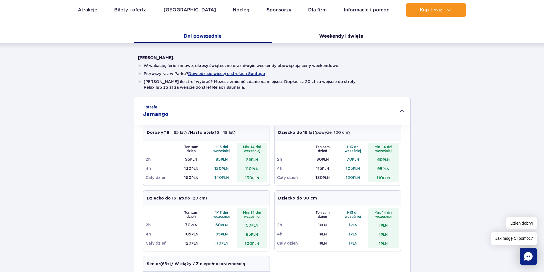
drag, startPoint x: 212, startPoint y: 178, endPoint x: 222, endPoint y: 179, distance: 10.3
click at [222, 179] on td "140 PLN" at bounding box center [222, 177] width 31 height 9
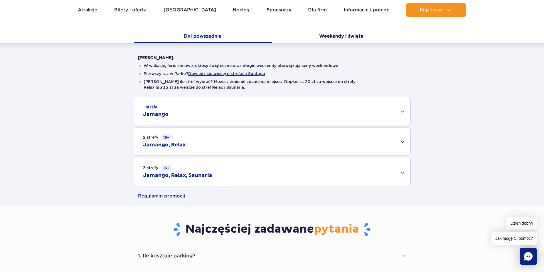
click at [355, 107] on div "1 strefa Jamango" at bounding box center [272, 110] width 277 height 27
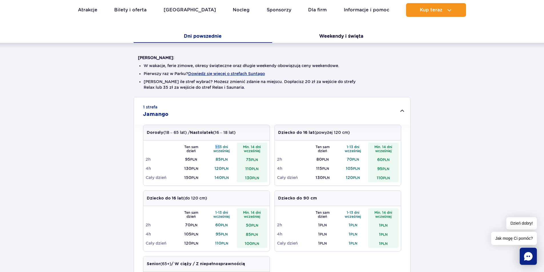
drag, startPoint x: 217, startPoint y: 147, endPoint x: 222, endPoint y: 154, distance: 8.9
click at [221, 147] on th "1-13 dni wcześniej" at bounding box center [222, 149] width 31 height 12
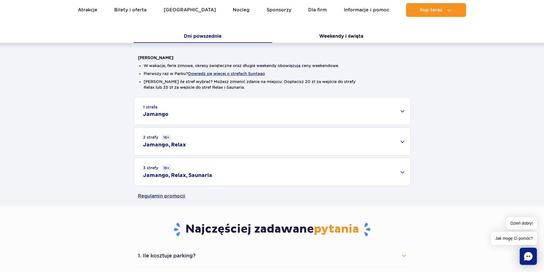
drag, startPoint x: 214, startPoint y: 173, endPoint x: 220, endPoint y: 175, distance: 6.0
click at [220, 175] on div "1 strefa Jamango Dorosły (18 – 65 lat) / Nastolatek (16 – 18 lat) Ten sam dzień…" at bounding box center [272, 141] width 544 height 89
click at [243, 123] on div "1 strefa Jamango" at bounding box center [272, 110] width 277 height 27
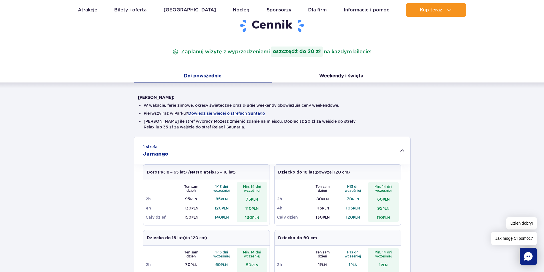
scroll to position [0, 0]
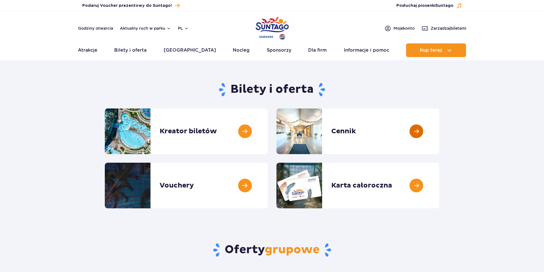
click at [439, 131] on link at bounding box center [439, 132] width 0 height 46
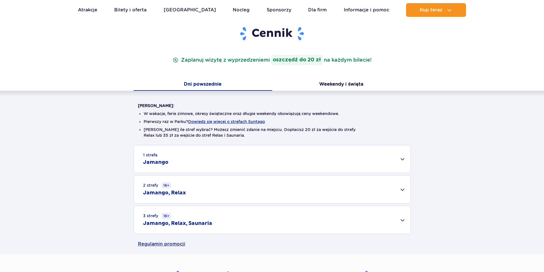
scroll to position [143, 0]
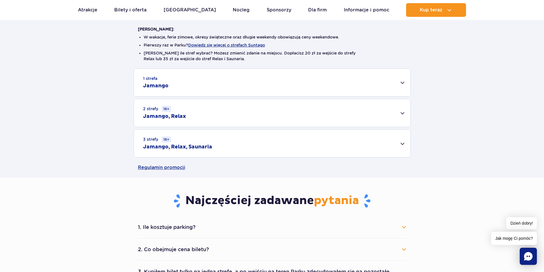
click at [201, 88] on div "1 strefa Jamango" at bounding box center [272, 82] width 277 height 27
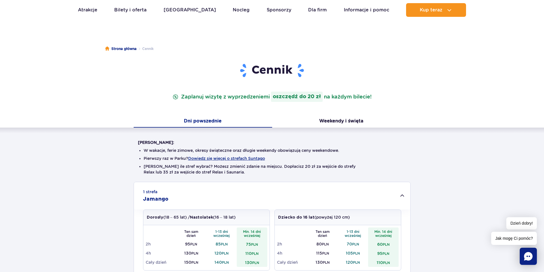
scroll to position [0, 0]
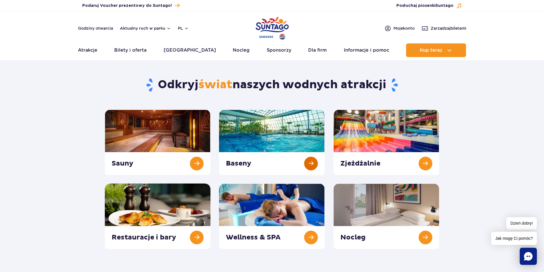
click at [309, 160] on link at bounding box center [272, 142] width 106 height 65
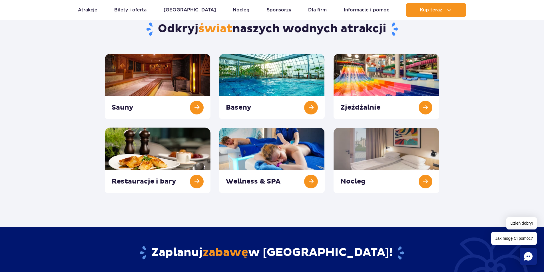
scroll to position [57, 0]
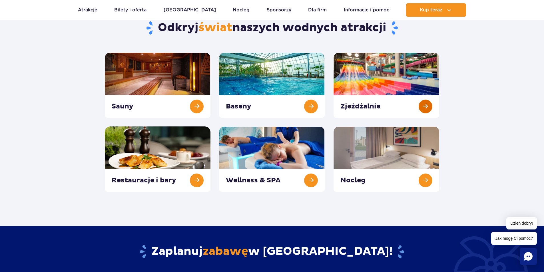
click at [383, 99] on link at bounding box center [387, 85] width 106 height 65
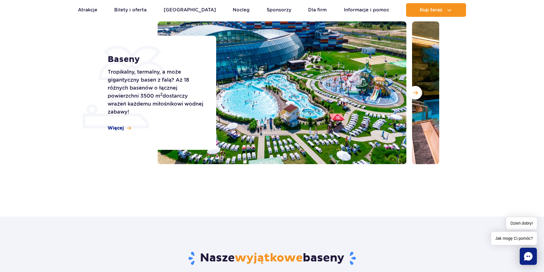
scroll to position [29, 0]
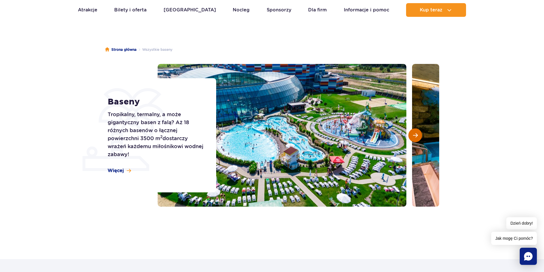
click at [411, 136] on button "Następny slajd" at bounding box center [416, 136] width 14 height 14
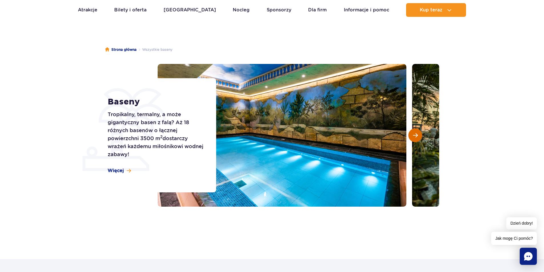
click at [413, 136] on span "Następny slajd" at bounding box center [415, 135] width 5 height 5
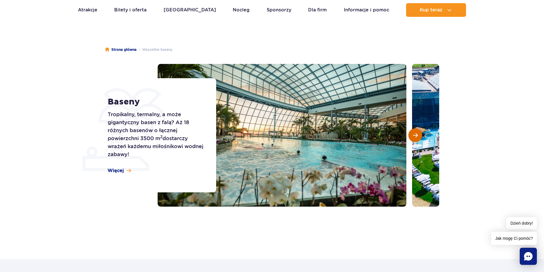
click at [418, 134] on button "Następny slajd" at bounding box center [416, 136] width 14 height 14
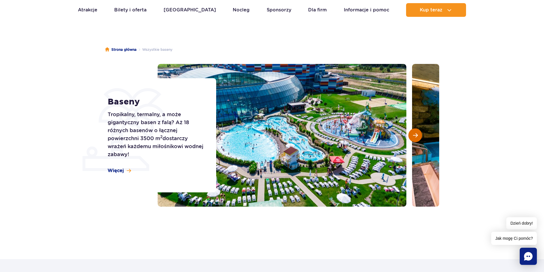
click at [418, 134] on button "Następny slajd" at bounding box center [416, 136] width 14 height 14
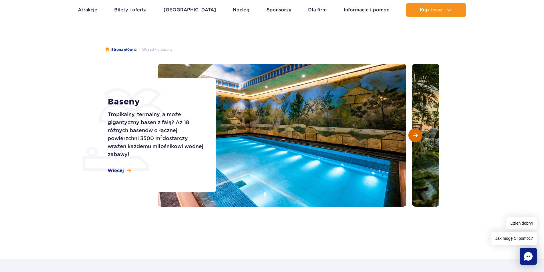
click at [418, 134] on button "Następny slajd" at bounding box center [416, 136] width 14 height 14
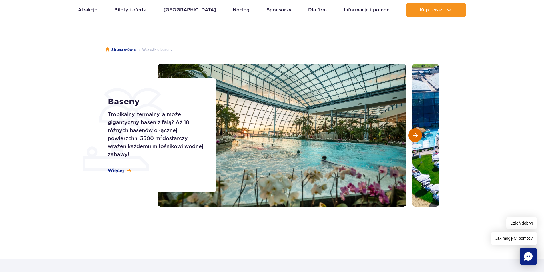
click at [418, 134] on button "Następny slajd" at bounding box center [416, 136] width 14 height 14
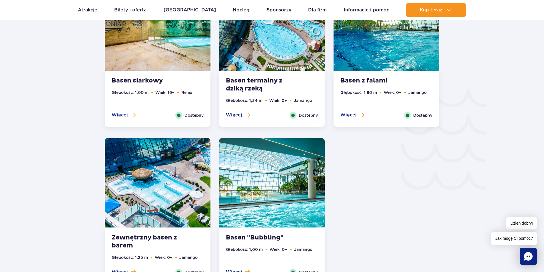
scroll to position [829, 0]
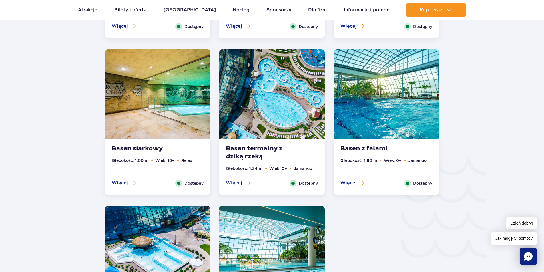
drag, startPoint x: 410, startPoint y: 225, endPoint x: 424, endPoint y: 213, distance: 18.3
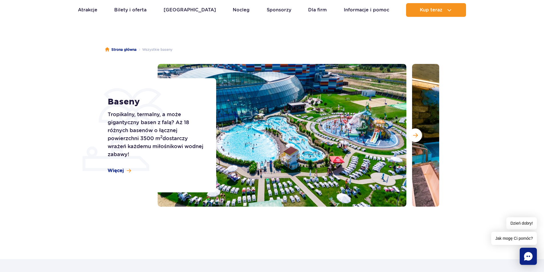
scroll to position [0, 0]
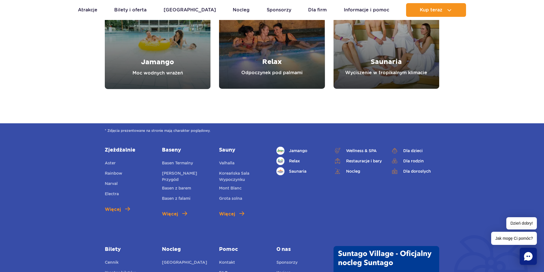
scroll to position [2000, 0]
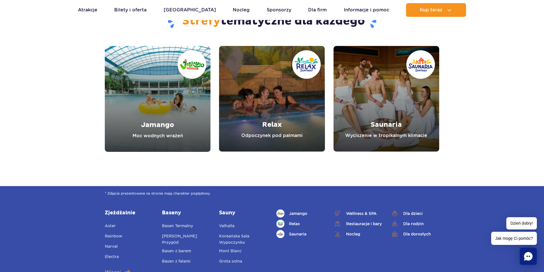
click at [180, 125] on link "Jamango" at bounding box center [158, 99] width 106 height 106
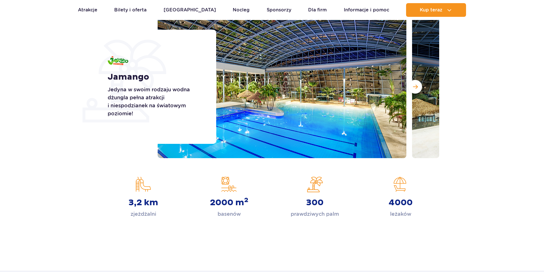
scroll to position [57, 0]
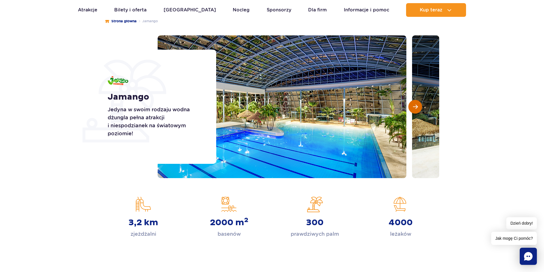
click at [418, 109] on button "Następny slajd" at bounding box center [416, 107] width 14 height 14
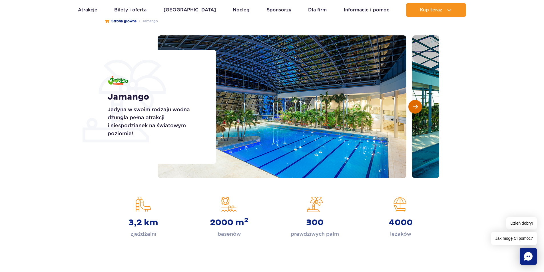
click at [418, 109] on button "Następny slajd" at bounding box center [416, 107] width 14 height 14
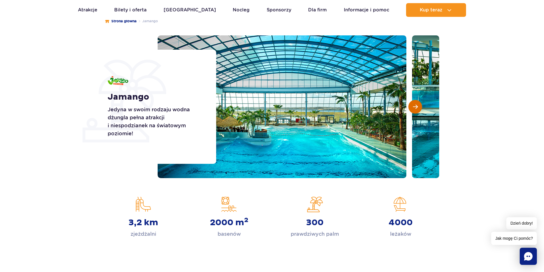
click at [417, 107] on span "Następny slajd" at bounding box center [415, 106] width 5 height 5
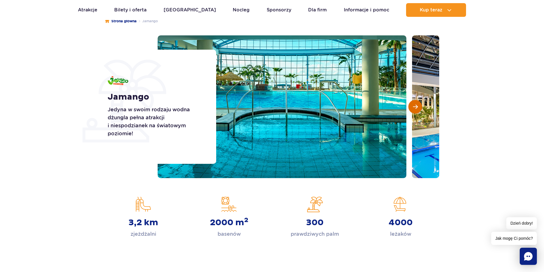
click at [417, 107] on span "Następny slajd" at bounding box center [415, 106] width 5 height 5
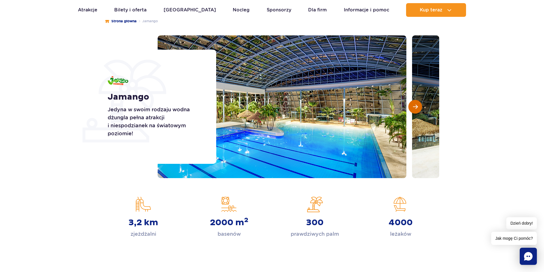
click at [417, 107] on span "Następny slajd" at bounding box center [415, 106] width 5 height 5
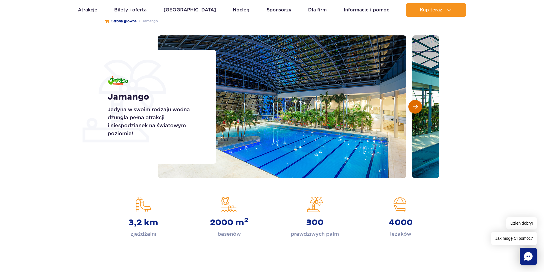
click at [413, 110] on button "Następny slajd" at bounding box center [416, 107] width 14 height 14
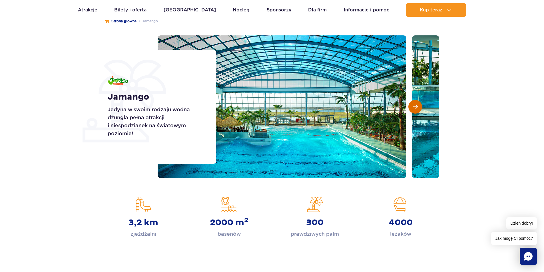
click at [416, 108] on span "Następny slajd" at bounding box center [415, 106] width 5 height 5
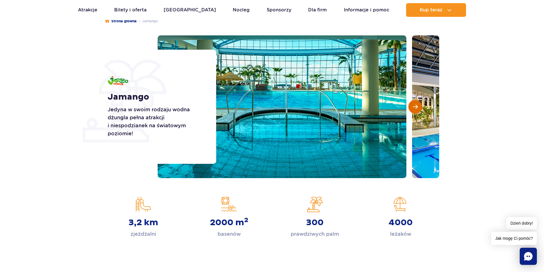
click at [416, 108] on span "Następny slajd" at bounding box center [415, 106] width 5 height 5
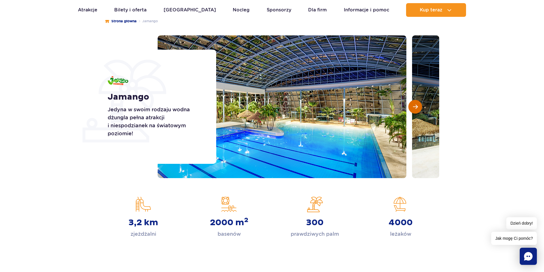
click at [416, 108] on span "Następny slajd" at bounding box center [415, 106] width 5 height 5
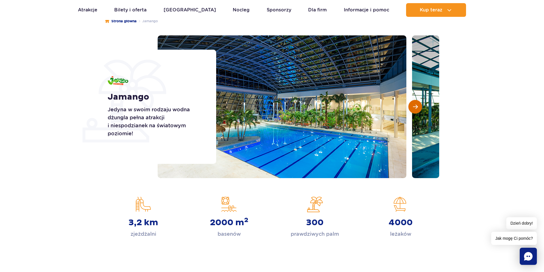
click at [412, 107] on button "Następny slajd" at bounding box center [416, 107] width 14 height 14
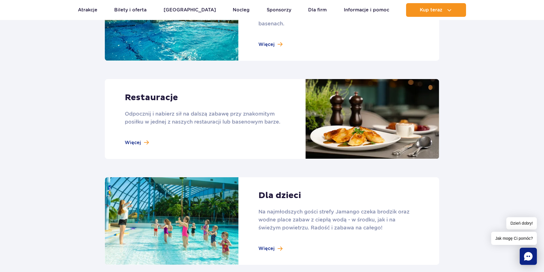
scroll to position [657, 0]
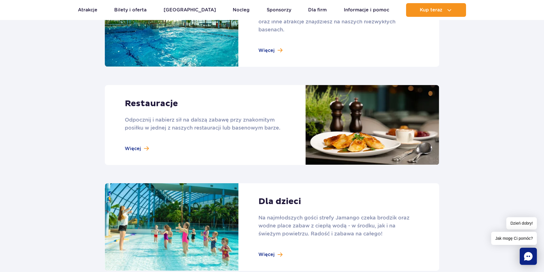
click at [141, 147] on link at bounding box center [272, 125] width 335 height 80
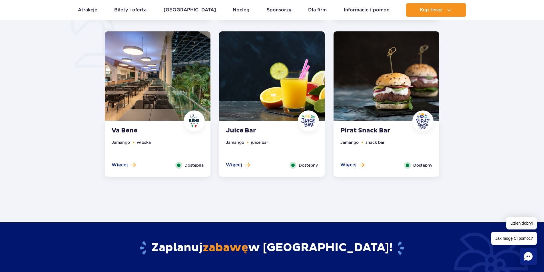
scroll to position [457, 0]
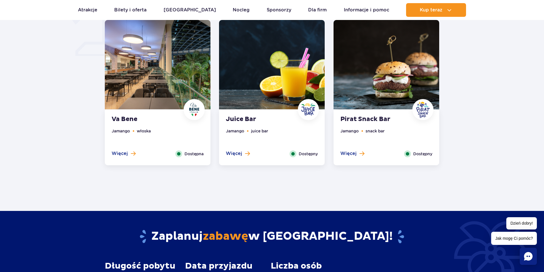
click at [241, 153] on span "Więcej" at bounding box center [234, 154] width 16 height 6
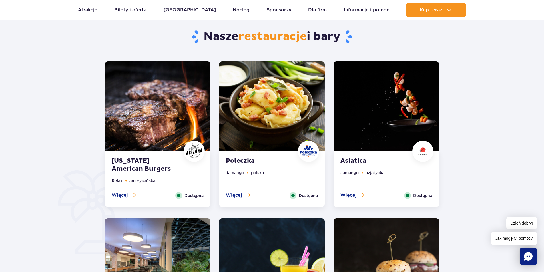
click at [178, 119] on img at bounding box center [158, 105] width 106 height 89
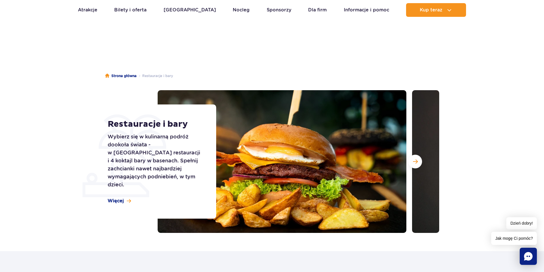
scroll to position [0, 0]
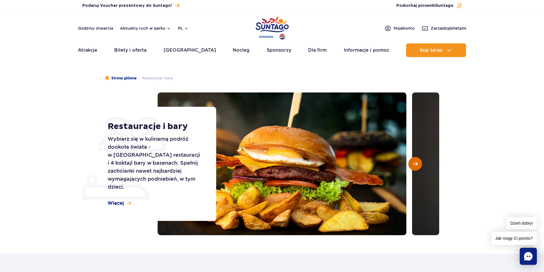
click at [415, 168] on button "Następny slajd" at bounding box center [416, 164] width 14 height 14
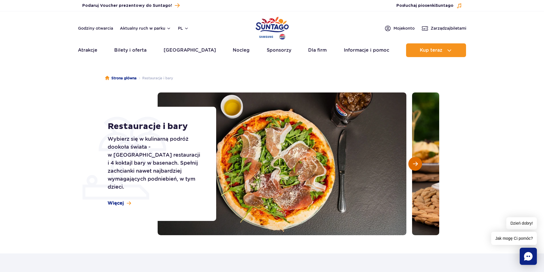
click at [417, 165] on span "Następny slajd" at bounding box center [415, 163] width 5 height 5
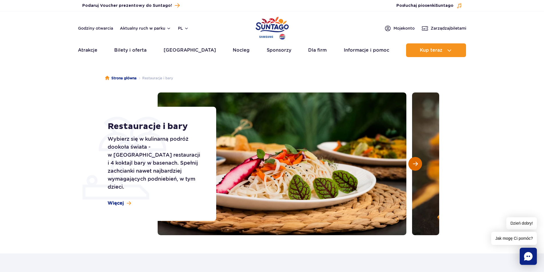
click at [417, 165] on span "Następny slajd" at bounding box center [415, 163] width 5 height 5
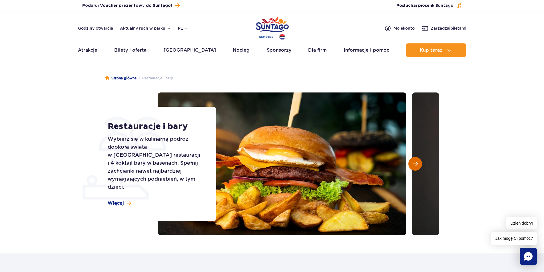
click at [417, 165] on span "Następny slajd" at bounding box center [415, 163] width 5 height 5
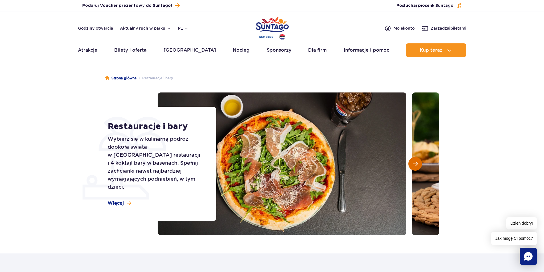
click at [417, 165] on span "Następny slajd" at bounding box center [415, 163] width 5 height 5
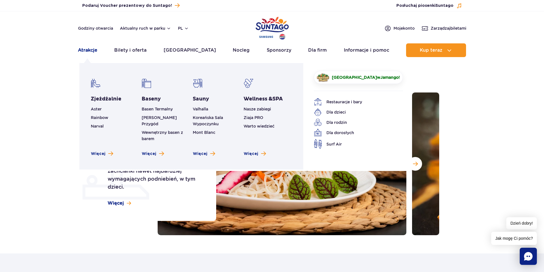
click at [90, 51] on link "Atrakcje" at bounding box center [87, 50] width 19 height 14
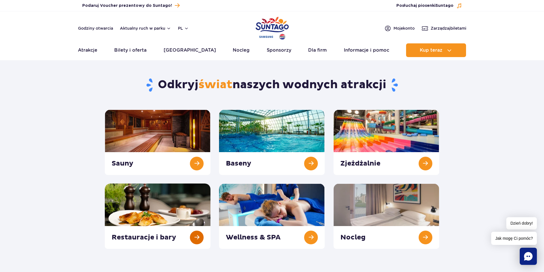
click at [172, 226] on link at bounding box center [158, 216] width 106 height 65
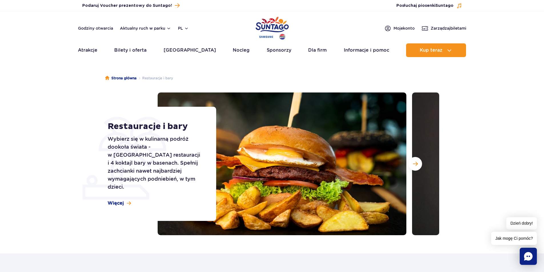
click at [98, 52] on ul "Aktualny ruch w parku Atrakcje Zjeżdżalnie Aster Rainbow Narval Więcej Baseny B…" at bounding box center [272, 50] width 389 height 14
click at [95, 52] on link "Atrakcje" at bounding box center [87, 50] width 19 height 14
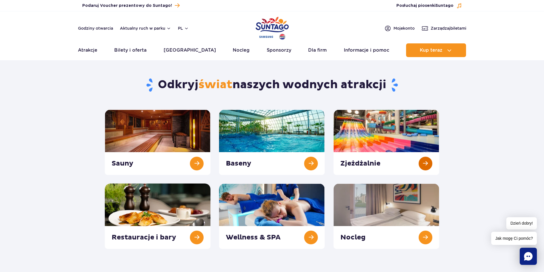
click at [396, 159] on link at bounding box center [387, 142] width 106 height 65
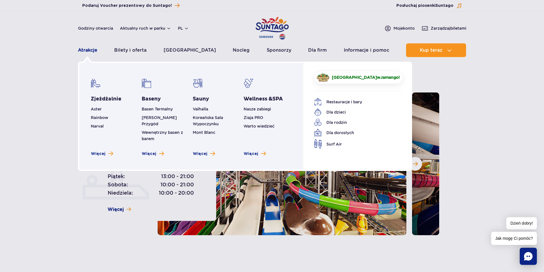
click at [85, 49] on link "Atrakcje" at bounding box center [87, 50] width 19 height 14
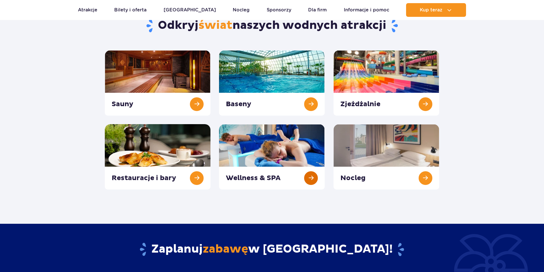
scroll to position [86, 0]
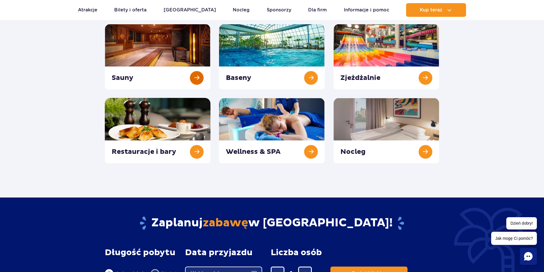
click at [179, 58] on link at bounding box center [158, 56] width 106 height 65
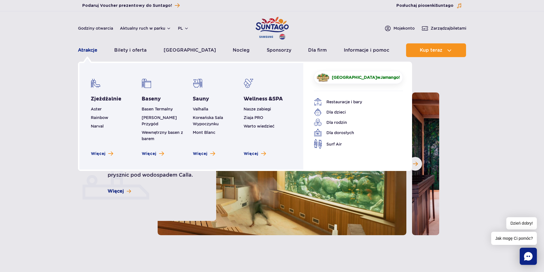
click at [91, 50] on link "Atrakcje" at bounding box center [87, 50] width 19 height 14
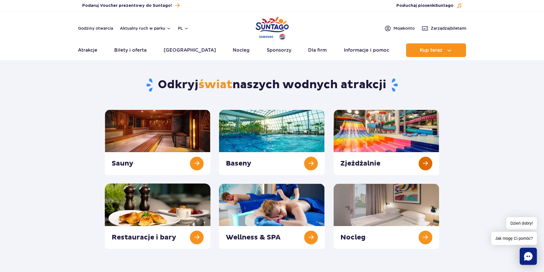
click at [367, 135] on link at bounding box center [387, 142] width 106 height 65
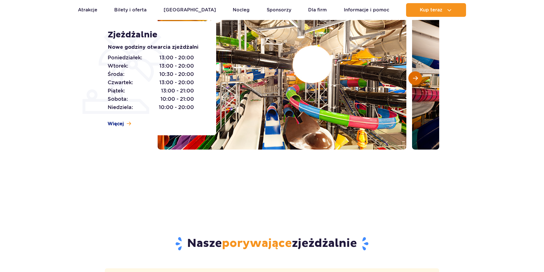
click at [412, 78] on button "Następny slajd" at bounding box center [416, 78] width 14 height 14
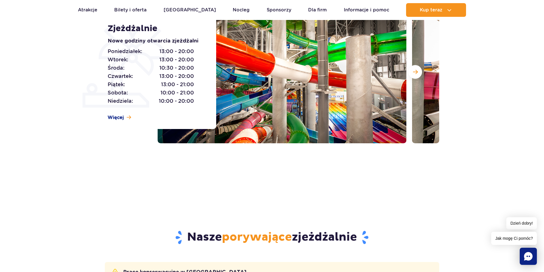
scroll to position [29, 0]
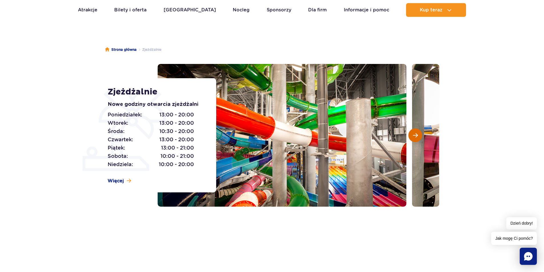
click at [419, 131] on button "Następny slajd" at bounding box center [416, 136] width 14 height 14
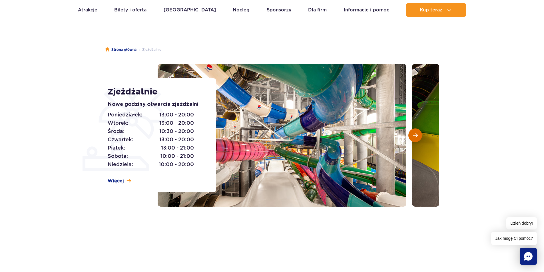
click at [416, 136] on span "Następny slajd" at bounding box center [415, 135] width 5 height 5
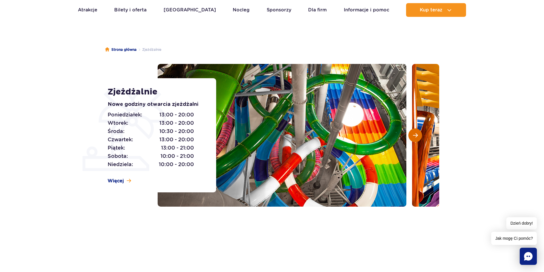
click at [416, 136] on span "Następny slajd" at bounding box center [415, 135] width 5 height 5
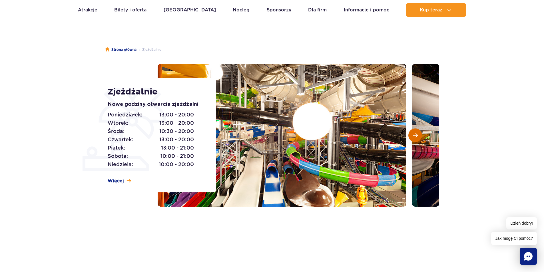
click at [416, 136] on span "Następny slajd" at bounding box center [415, 135] width 5 height 5
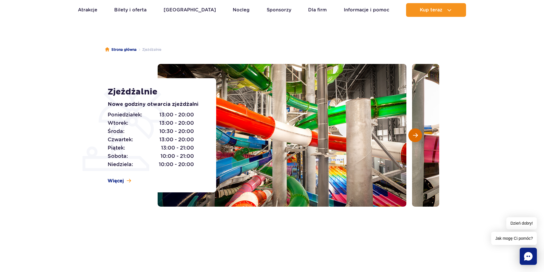
click at [416, 136] on span "Następny slajd" at bounding box center [415, 135] width 5 height 5
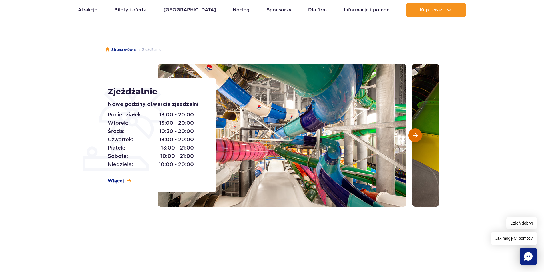
click at [416, 136] on span "Następny slajd" at bounding box center [415, 135] width 5 height 5
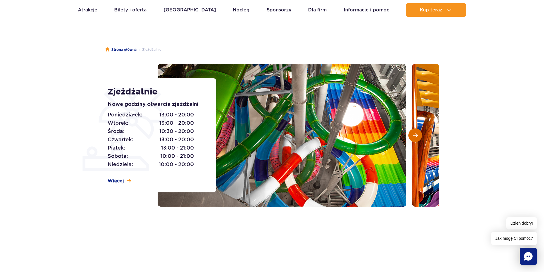
click at [416, 136] on span "Następny slajd" at bounding box center [415, 135] width 5 height 5
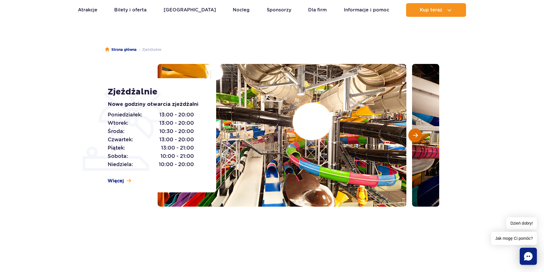
click at [416, 136] on span "Następny slajd" at bounding box center [415, 135] width 5 height 5
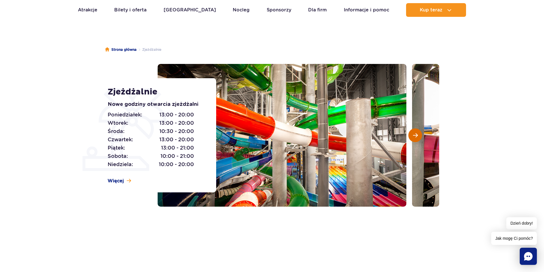
click at [416, 136] on span "Następny slajd" at bounding box center [415, 135] width 5 height 5
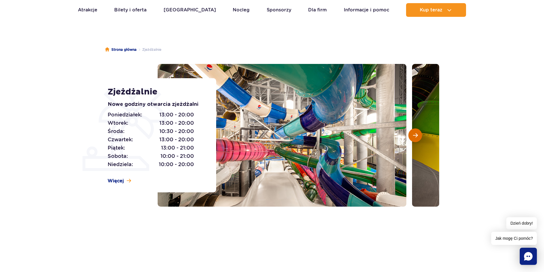
click at [416, 136] on span "Następny slajd" at bounding box center [415, 135] width 5 height 5
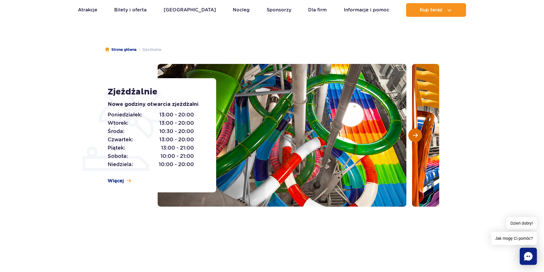
click at [418, 134] on button "Następny slajd" at bounding box center [416, 136] width 14 height 14
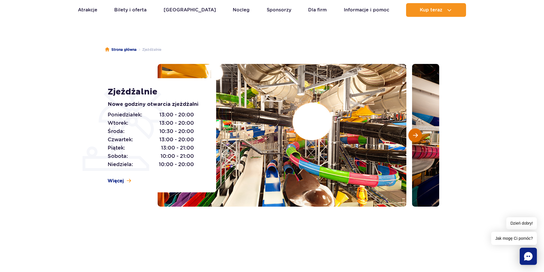
click at [418, 134] on button "Następny slajd" at bounding box center [416, 136] width 14 height 14
